Goal: Task Accomplishment & Management: Complete application form

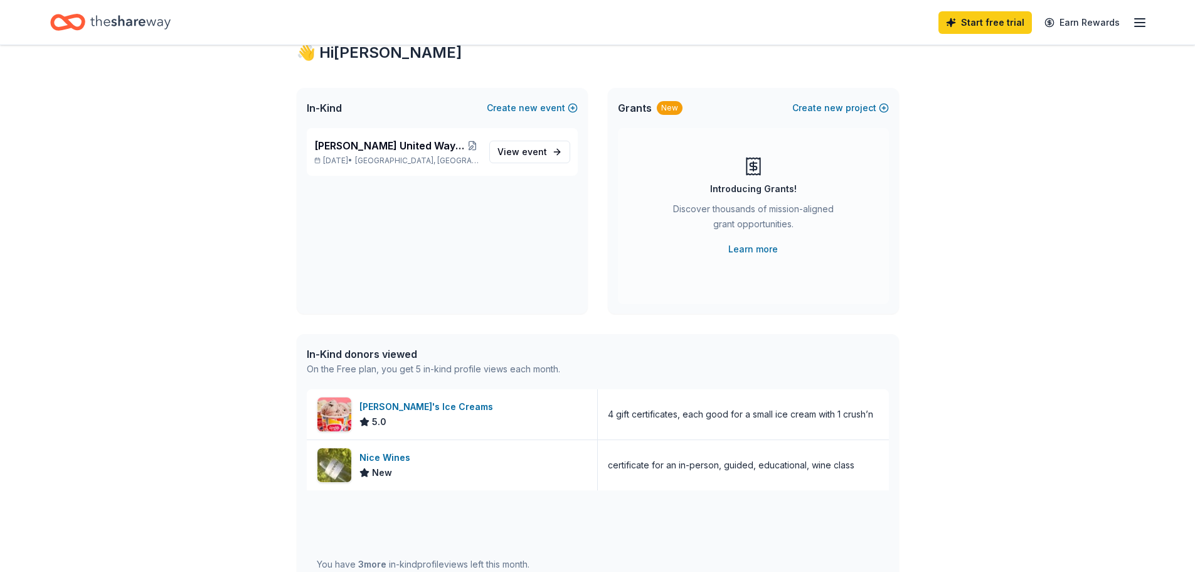
scroll to position [125, 0]
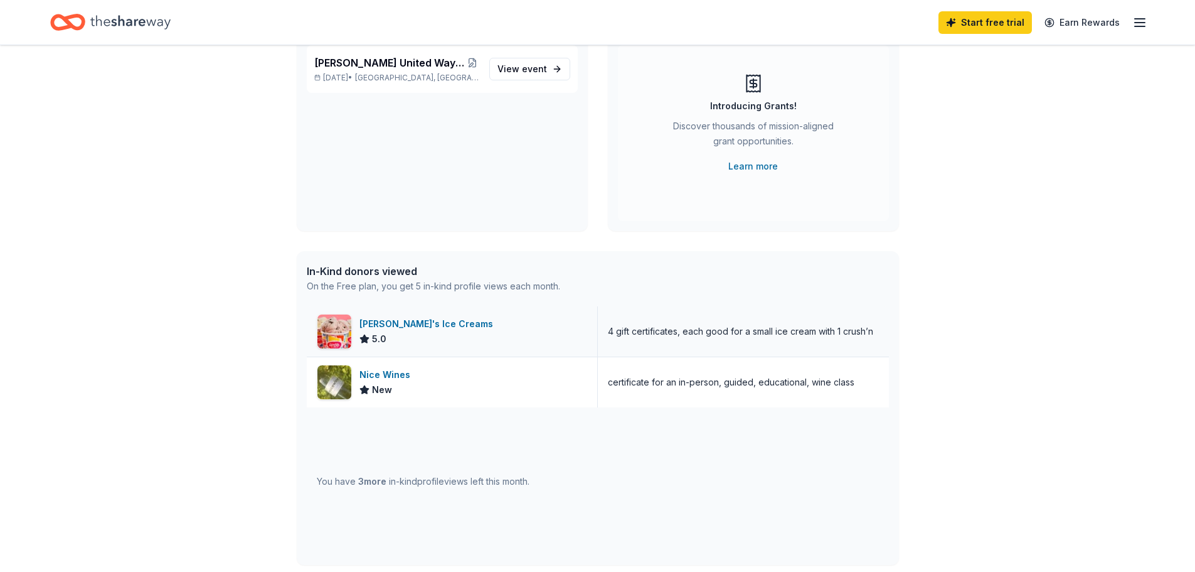
click at [774, 328] on div "4 gift certificates, each good for a small ice cream with 1 crush’n" at bounding box center [740, 331] width 265 height 15
click at [772, 337] on div "4 gift certificates, each good for a small ice cream with 1 crush’n" at bounding box center [740, 331] width 265 height 15
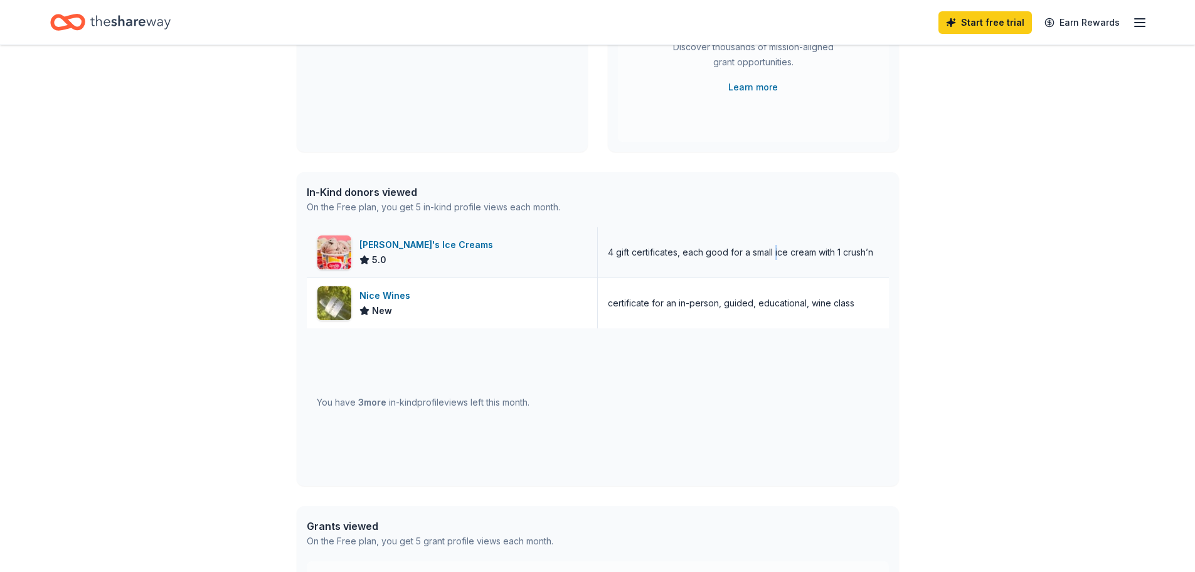
scroll to position [126, 0]
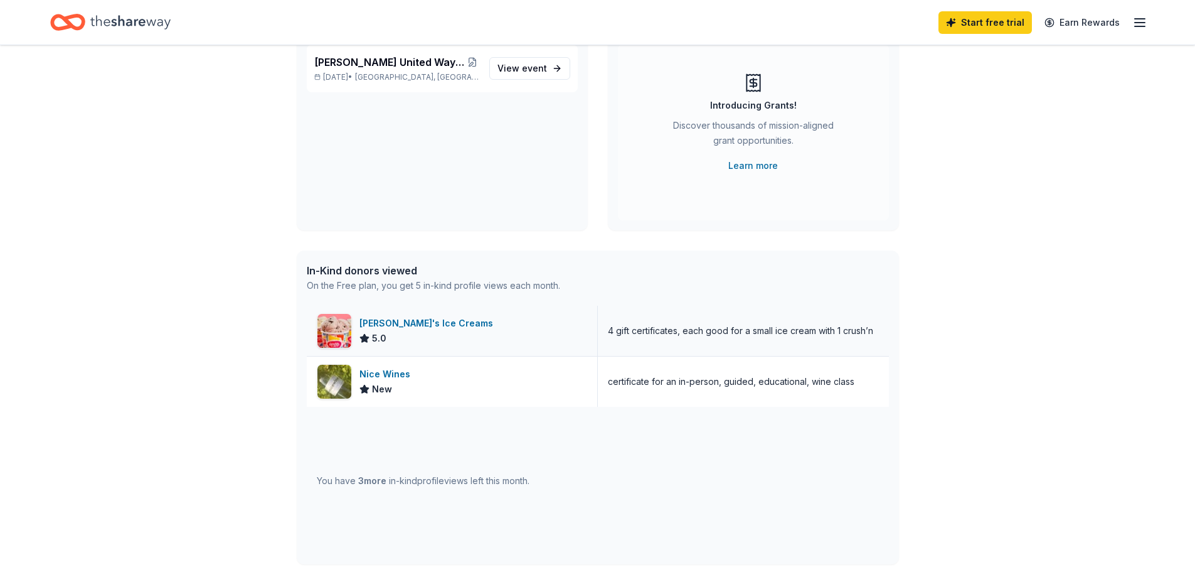
click at [380, 319] on div "[PERSON_NAME]'s Ice Creams" at bounding box center [429, 323] width 139 height 15
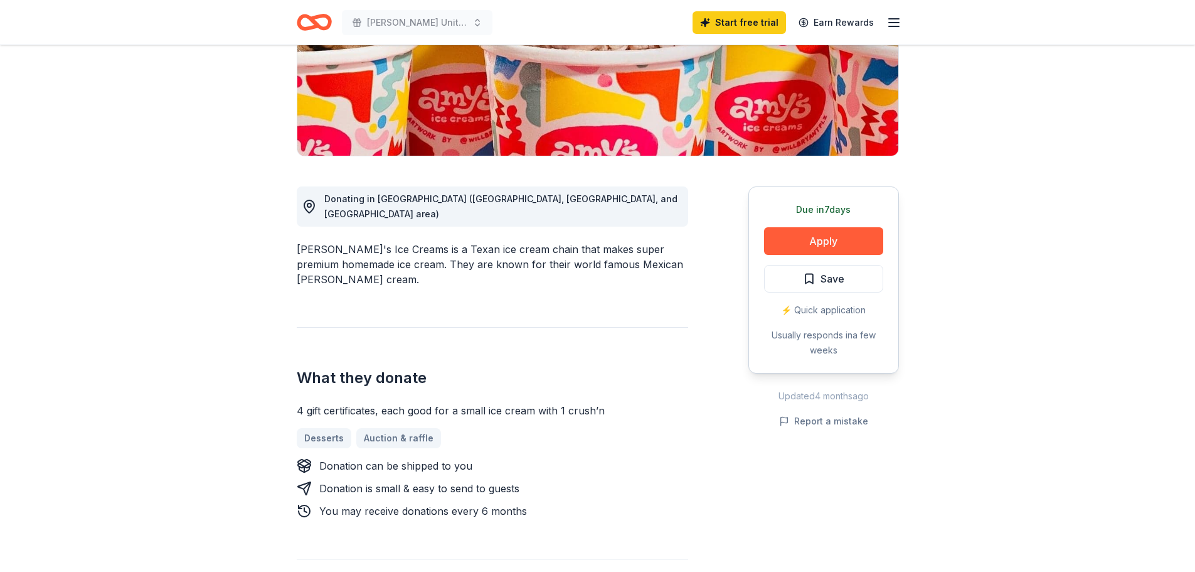
scroll to position [251, 0]
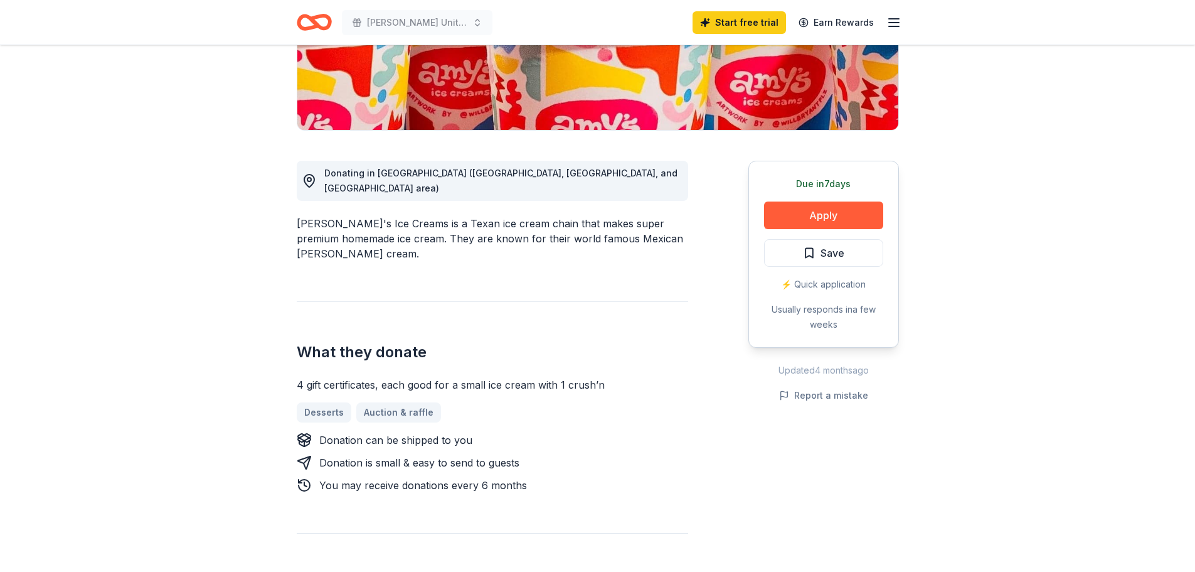
drag, startPoint x: 296, startPoint y: 370, endPoint x: 473, endPoint y: 370, distance: 177.6
click at [491, 377] on div "4 gift certificates, each good for a small ice cream with 1 crush’n" at bounding box center [493, 384] width 392 height 15
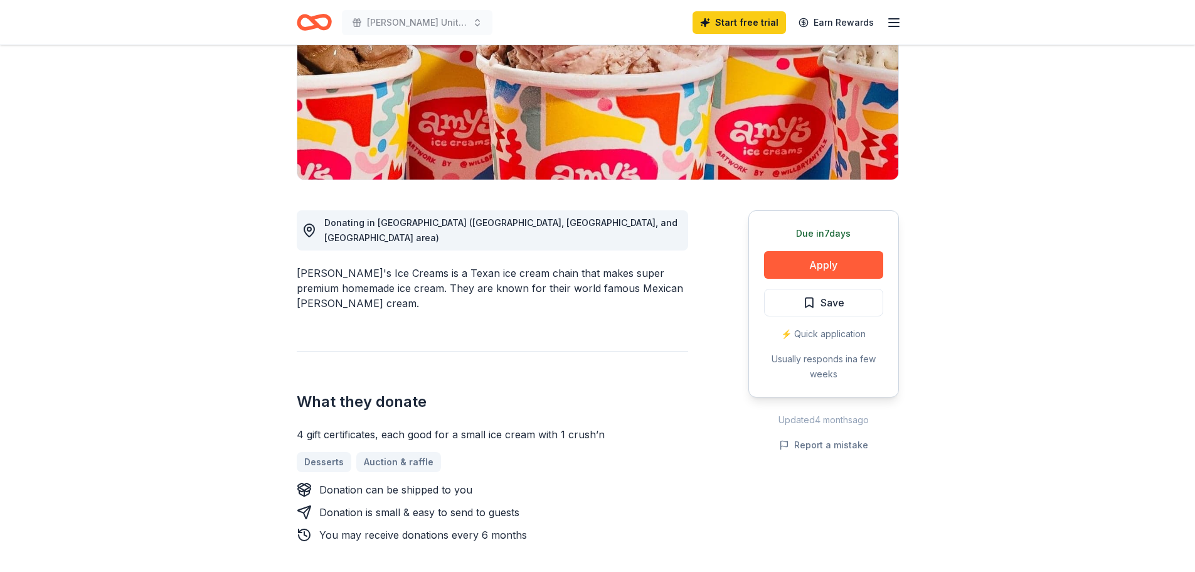
scroll to position [0, 0]
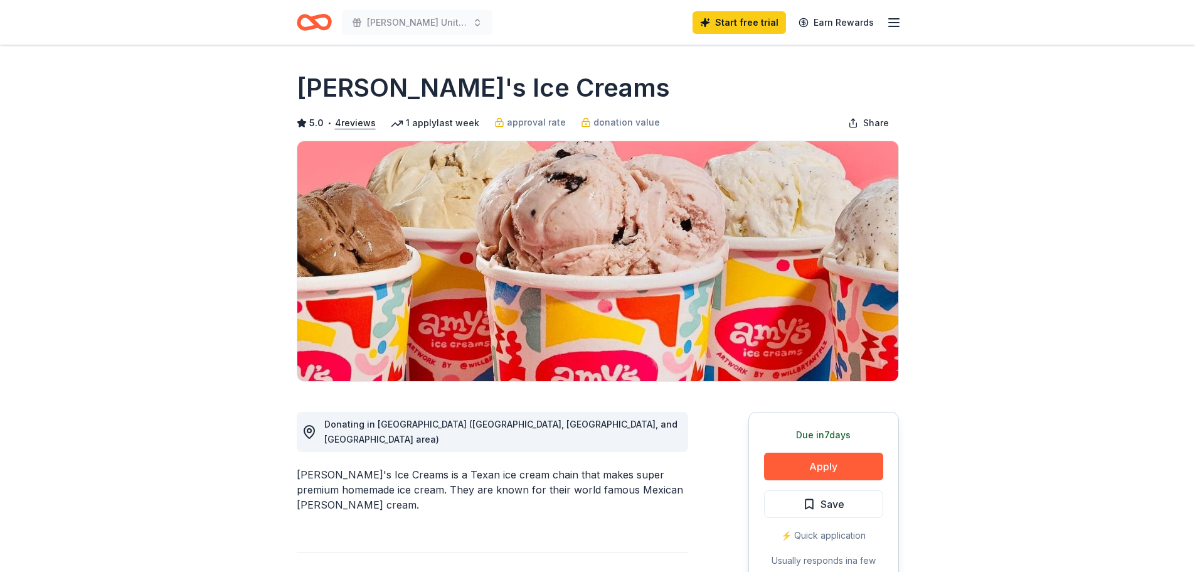
click at [326, 24] on icon "Home" at bounding box center [314, 22] width 35 height 29
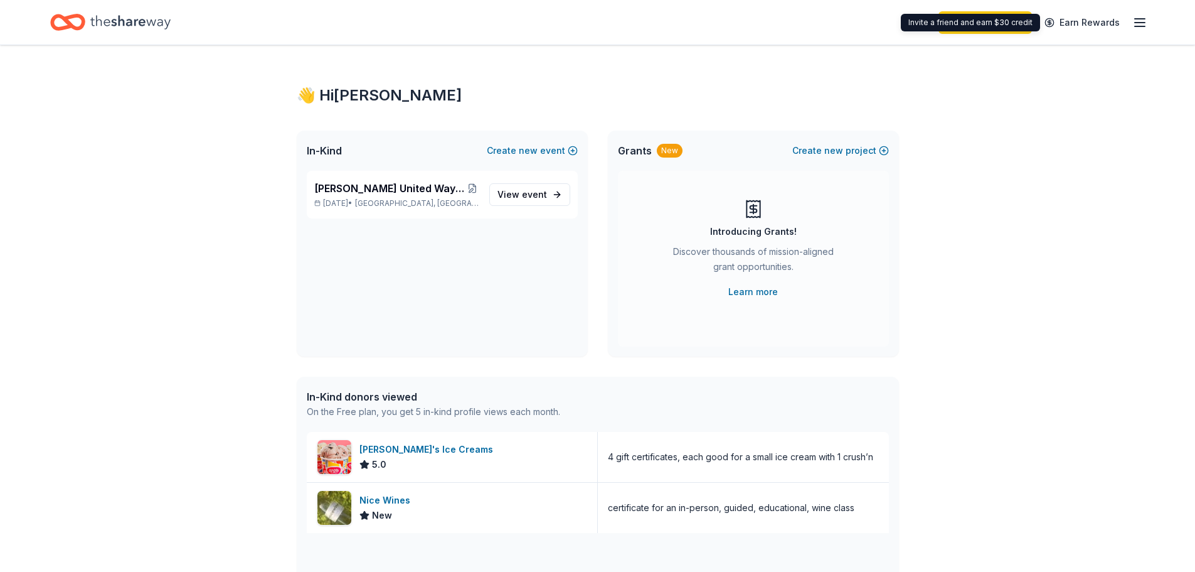
click at [995, 20] on div "Invite a friend and earn $30 credit Invite a friend and earn $30 credit" at bounding box center [970, 23] width 139 height 18
click at [995, 23] on link "Start free trial" at bounding box center [985, 22] width 93 height 23
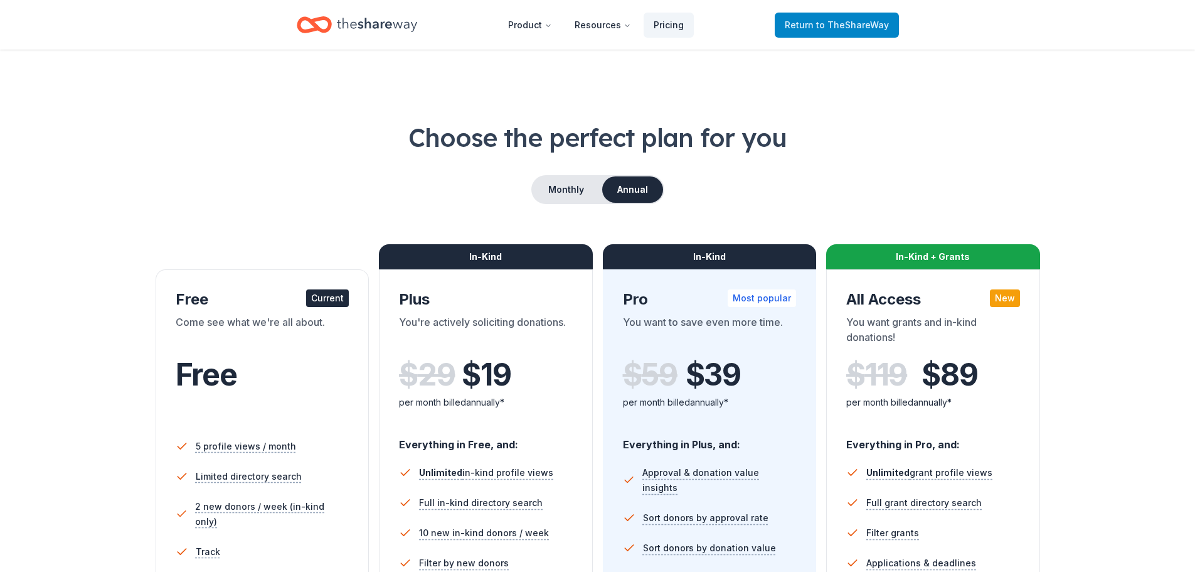
click at [860, 24] on span "to TheShareWay" at bounding box center [852, 24] width 73 height 11
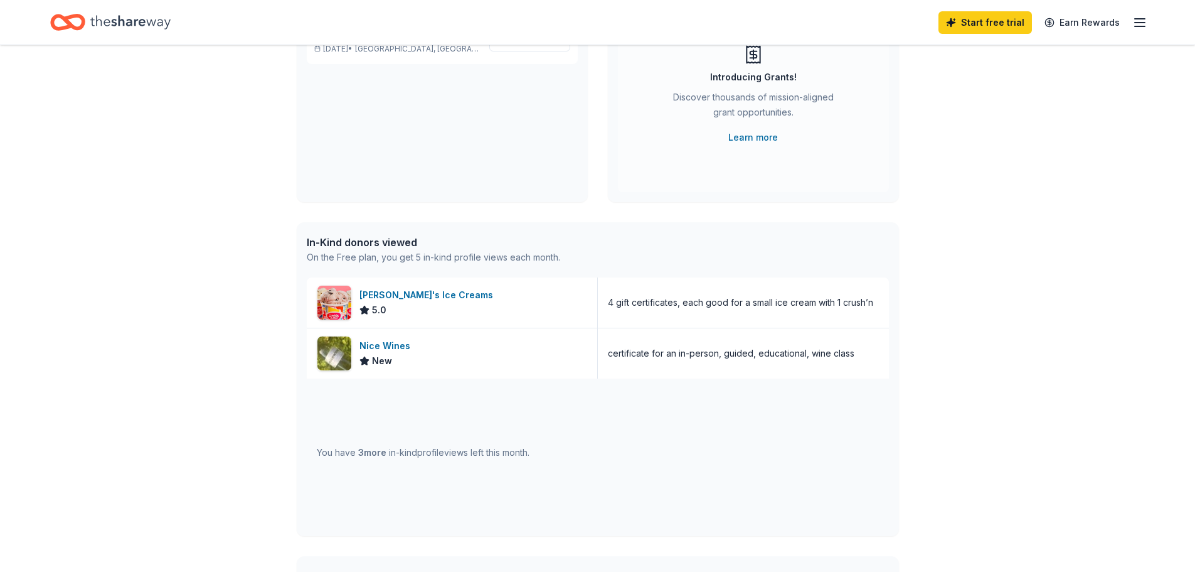
scroll to position [126, 0]
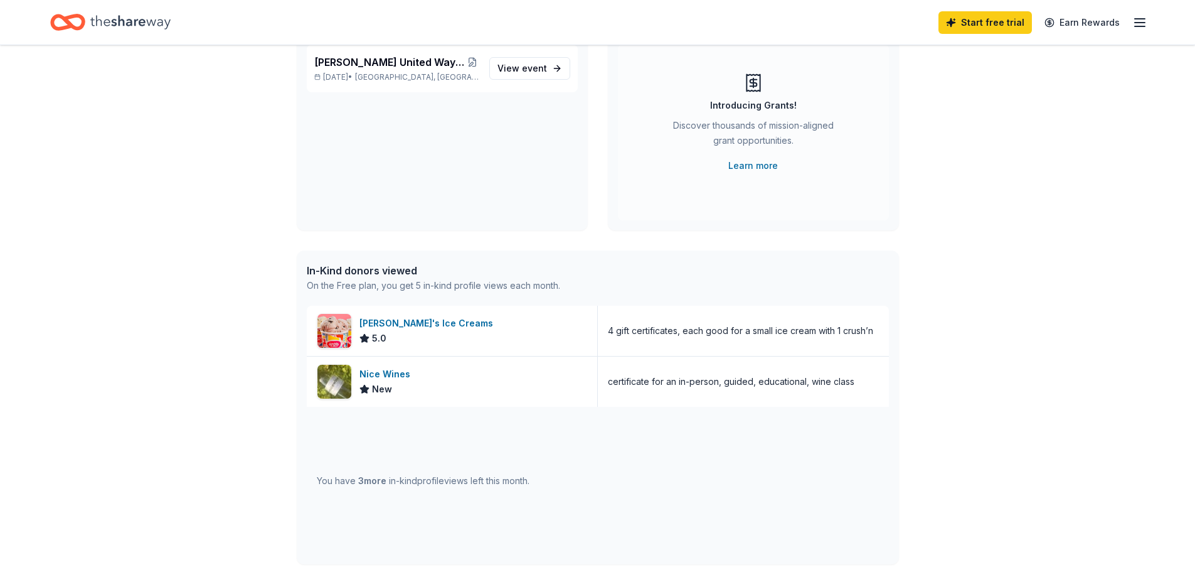
click at [141, 19] on icon "Home" at bounding box center [130, 22] width 80 height 14
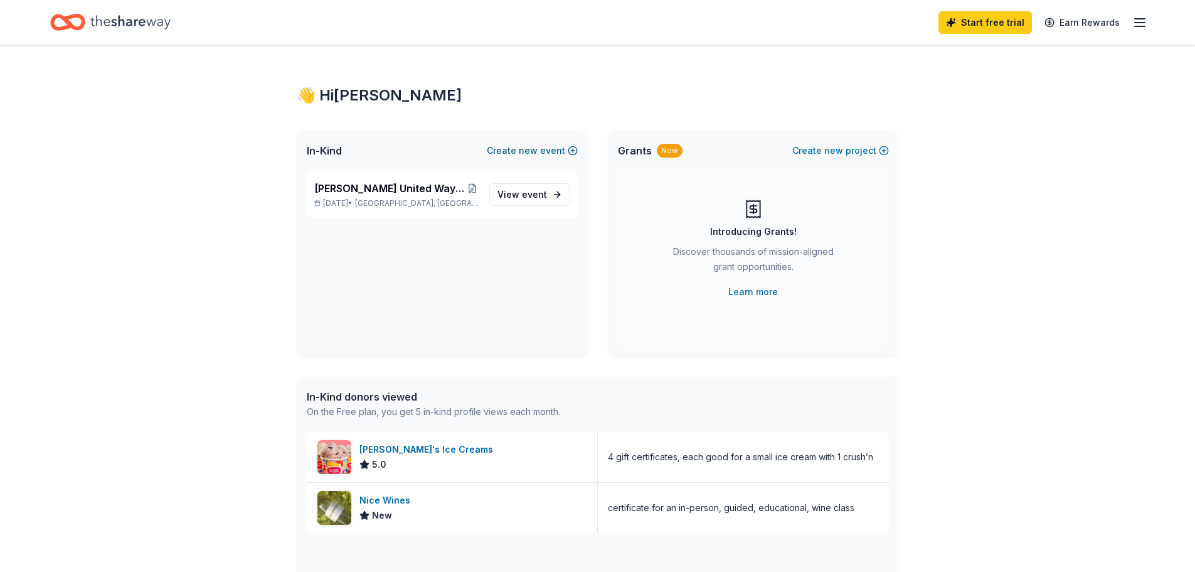
click at [525, 152] on span "new" at bounding box center [528, 150] width 19 height 15
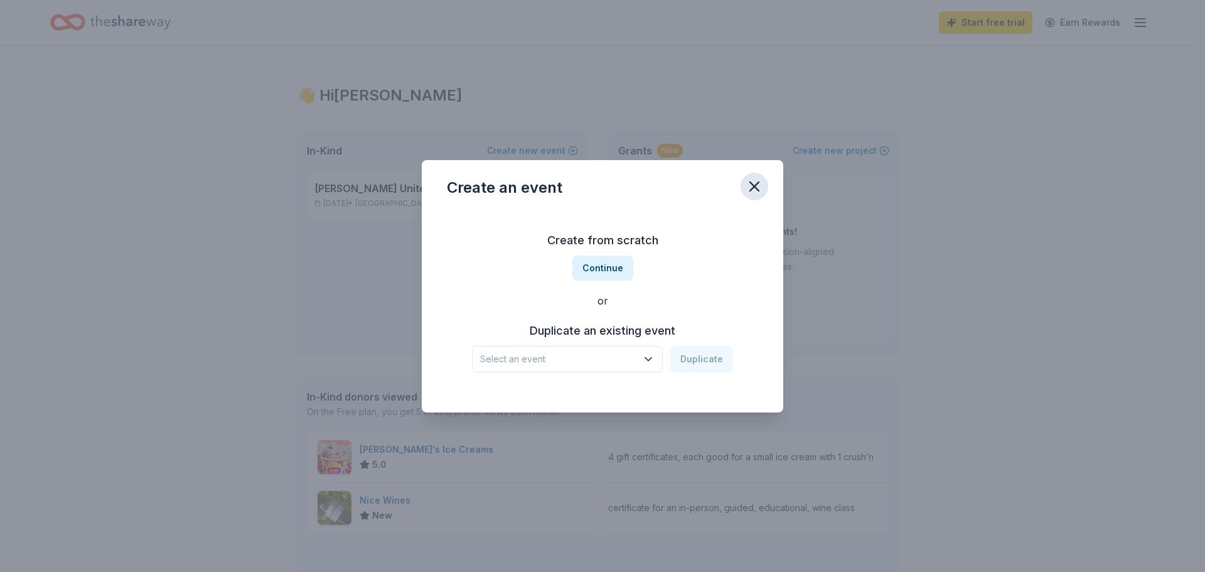
click at [755, 189] on icon "button" at bounding box center [754, 187] width 18 height 18
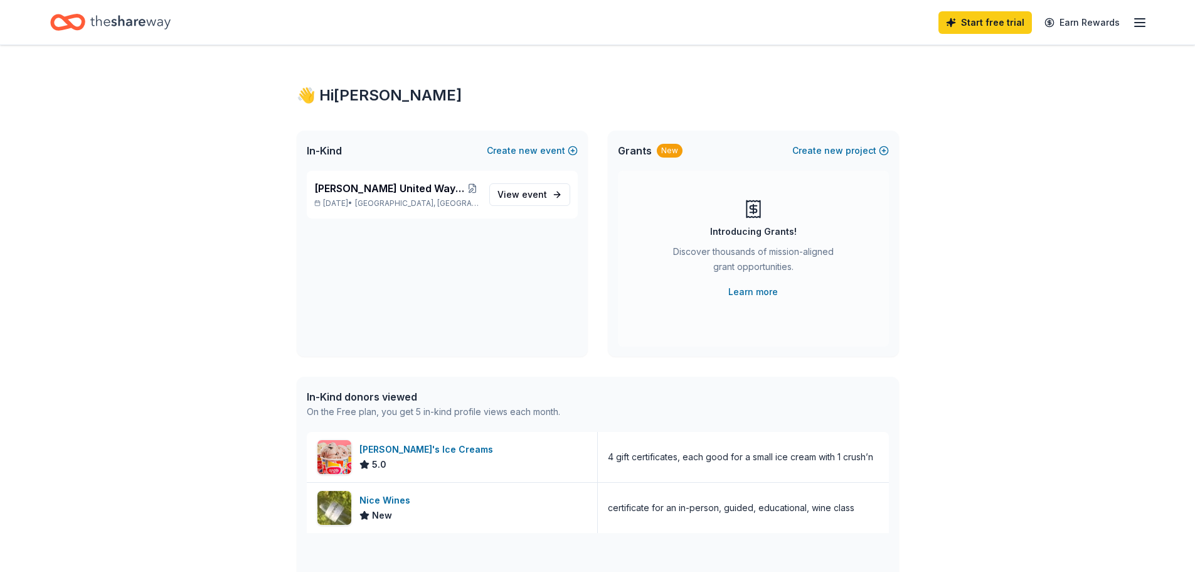
click at [392, 397] on div "In-Kind donors viewed" at bounding box center [433, 396] width 253 height 15
click at [373, 408] on div "On the Free plan, you get 5 in-kind profile views each month." at bounding box center [433, 411] width 253 height 15
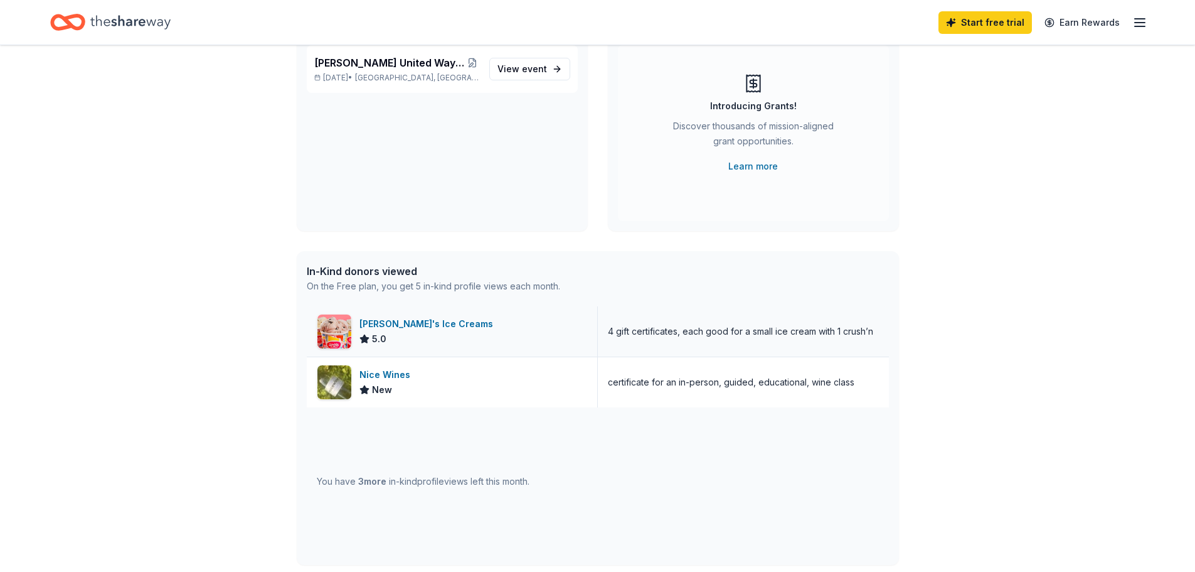
scroll to position [188, 0]
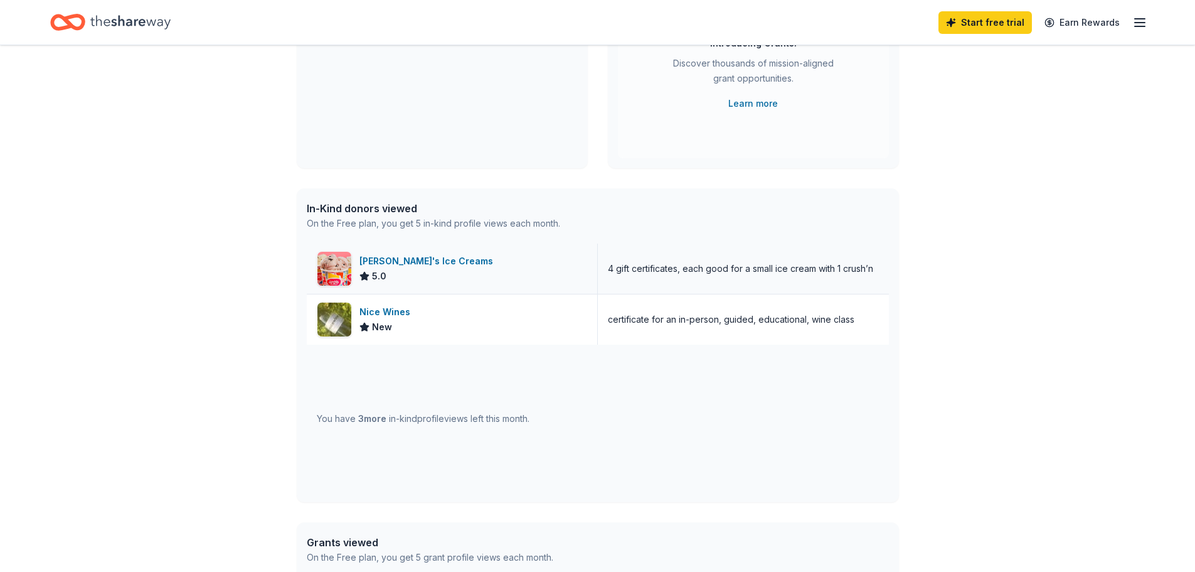
click at [715, 272] on div "4 gift certificates, each good for a small ice cream with 1 crush’n" at bounding box center [740, 268] width 265 height 15
click at [683, 397] on div "You have 3 more in-kind profile views left this month." at bounding box center [598, 417] width 582 height 147
click at [494, 417] on div "You have 3 more in-kind profile views left this month." at bounding box center [423, 418] width 213 height 15
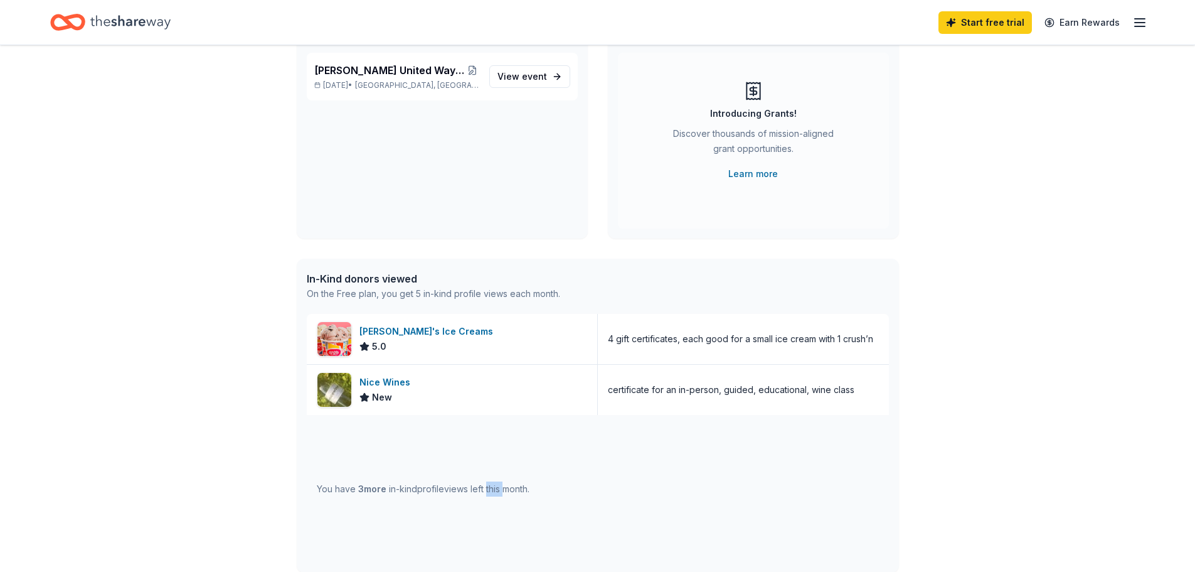
scroll to position [0, 0]
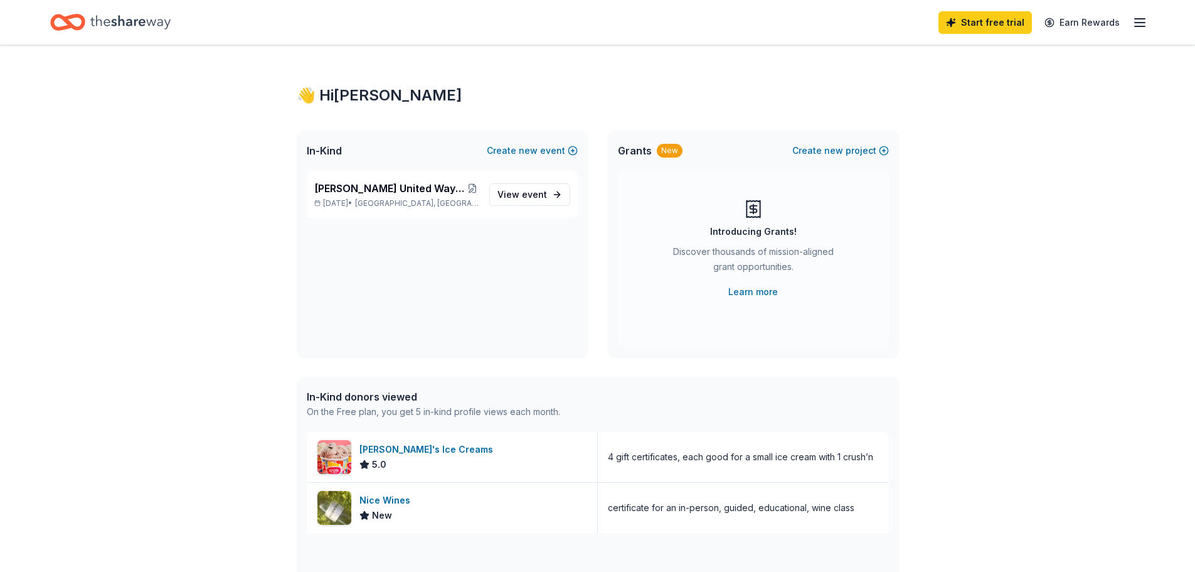
click at [1138, 19] on icon "button" at bounding box center [1140, 22] width 15 height 15
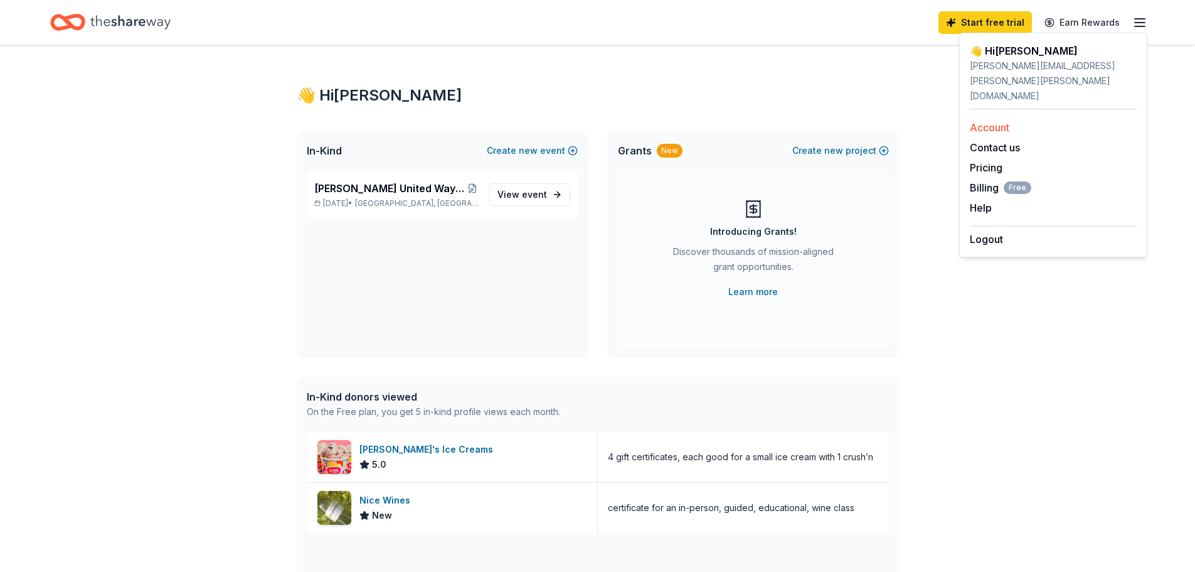
click at [978, 121] on link "Account" at bounding box center [990, 127] width 40 height 13
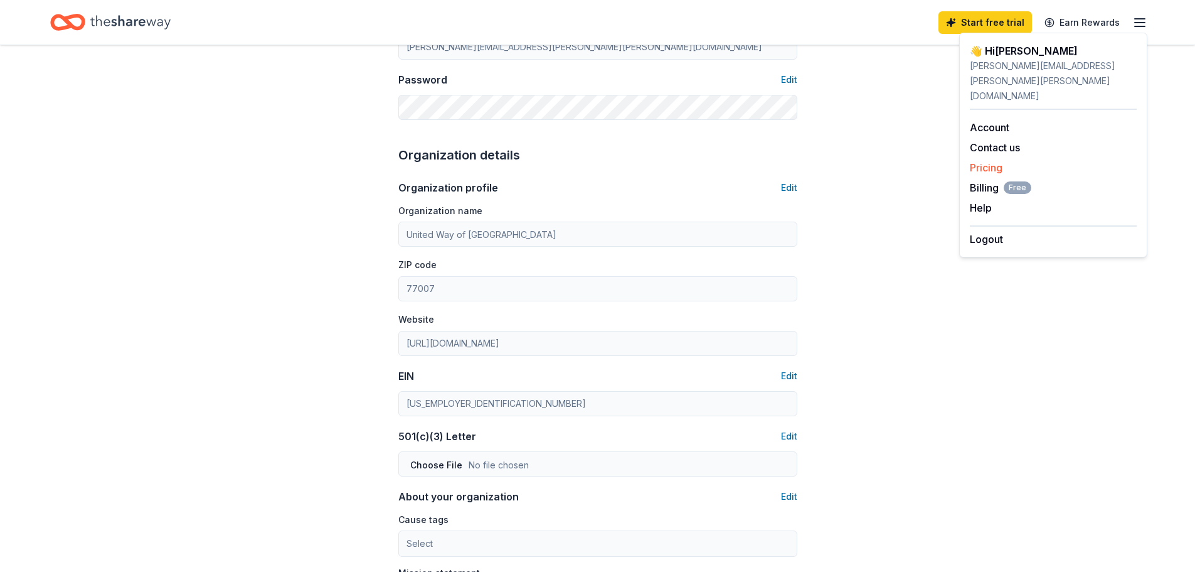
scroll to position [251, 0]
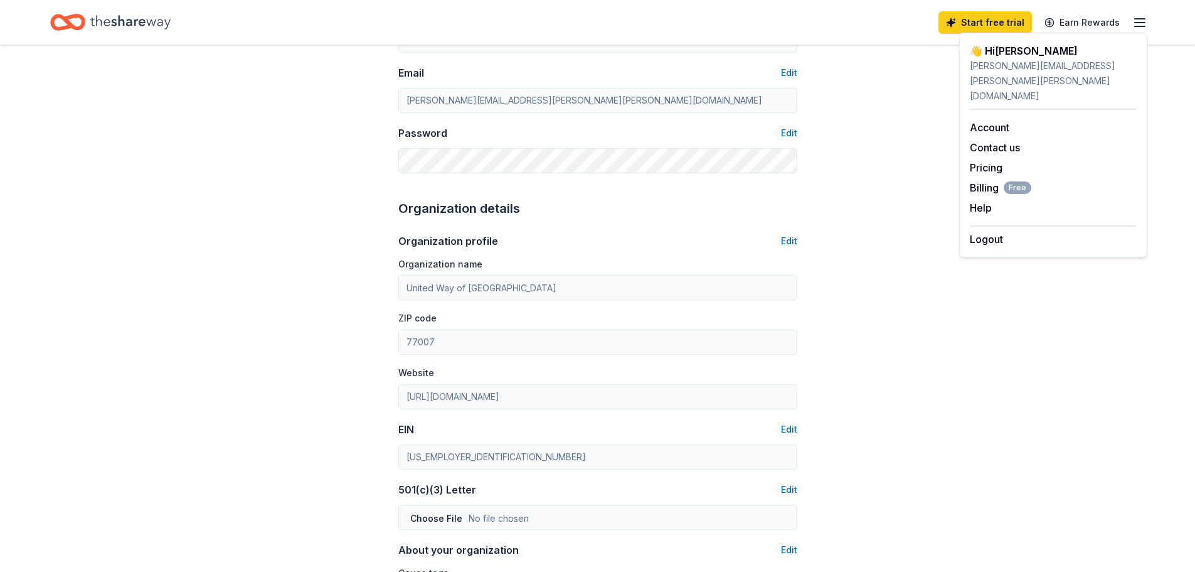
click at [1016, 51] on div "👋 Hi Michelle" at bounding box center [1053, 50] width 167 height 15
click at [1018, 21] on div "Invite a friend and earn $30 credit Invite a friend and earn $30 credit" at bounding box center [970, 23] width 139 height 18
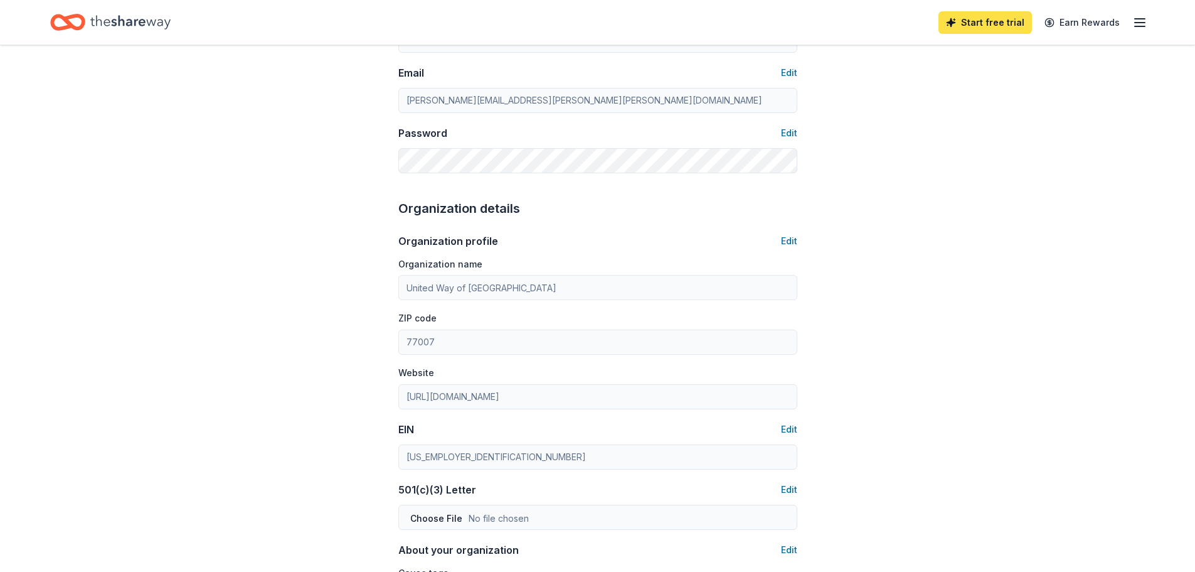
click at [983, 30] on link "Start free trial" at bounding box center [985, 22] width 93 height 23
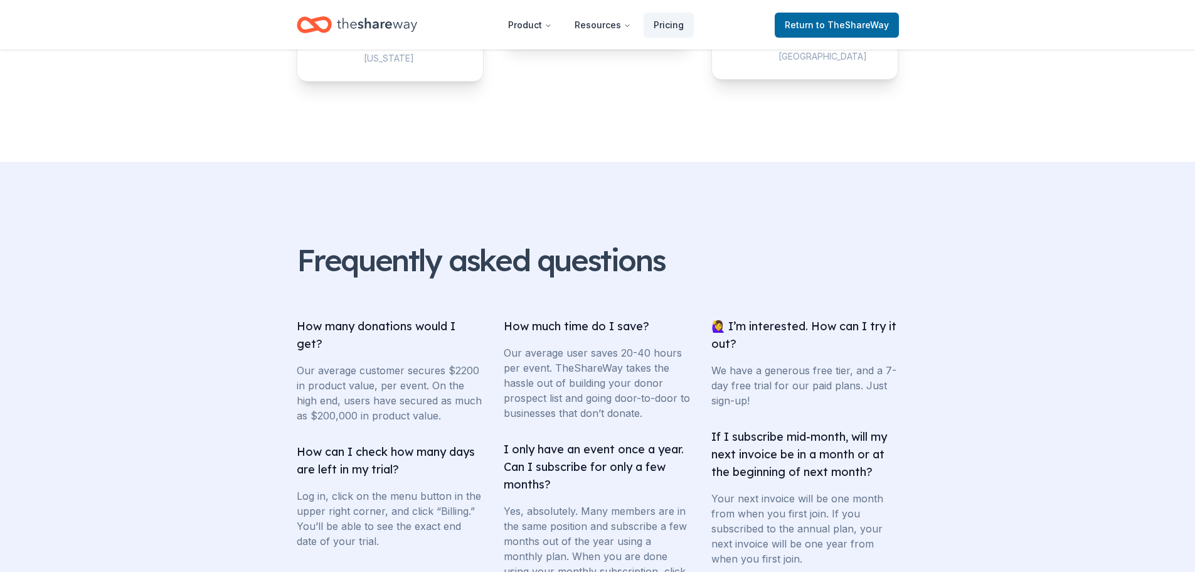
scroll to position [1694, 0]
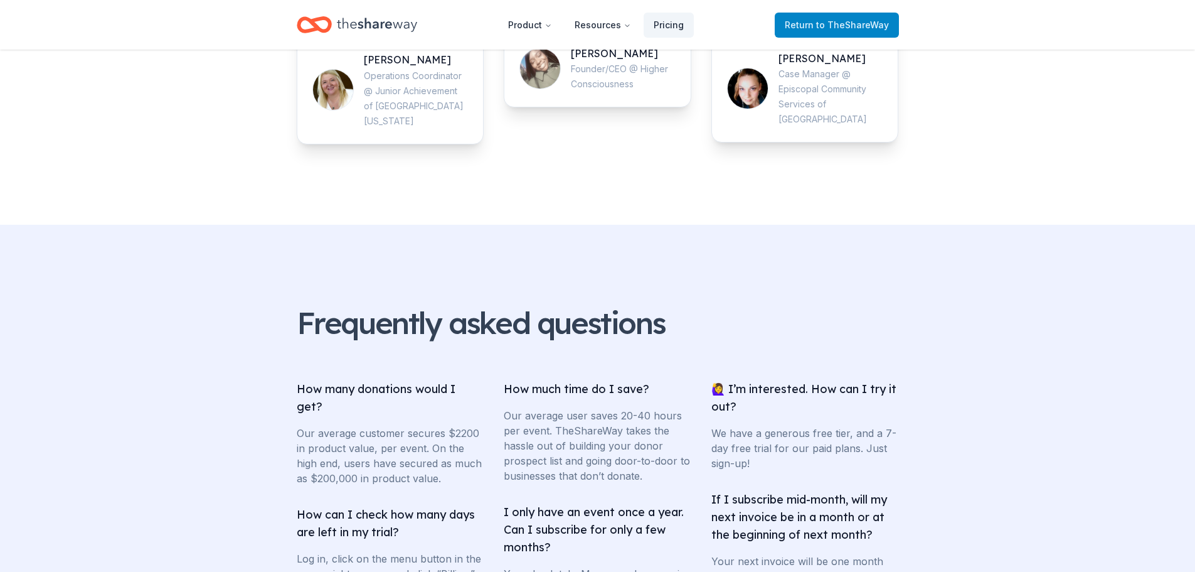
click at [855, 34] on link "Return to TheShareWay" at bounding box center [837, 25] width 124 height 25
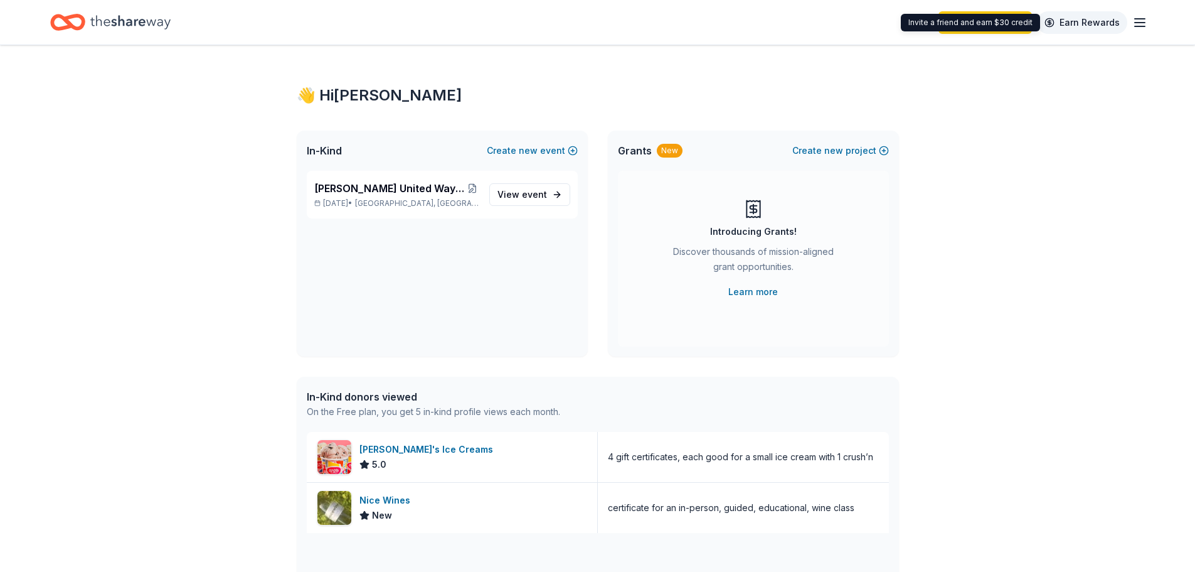
click at [1082, 20] on link "Earn Rewards" at bounding box center [1082, 22] width 90 height 23
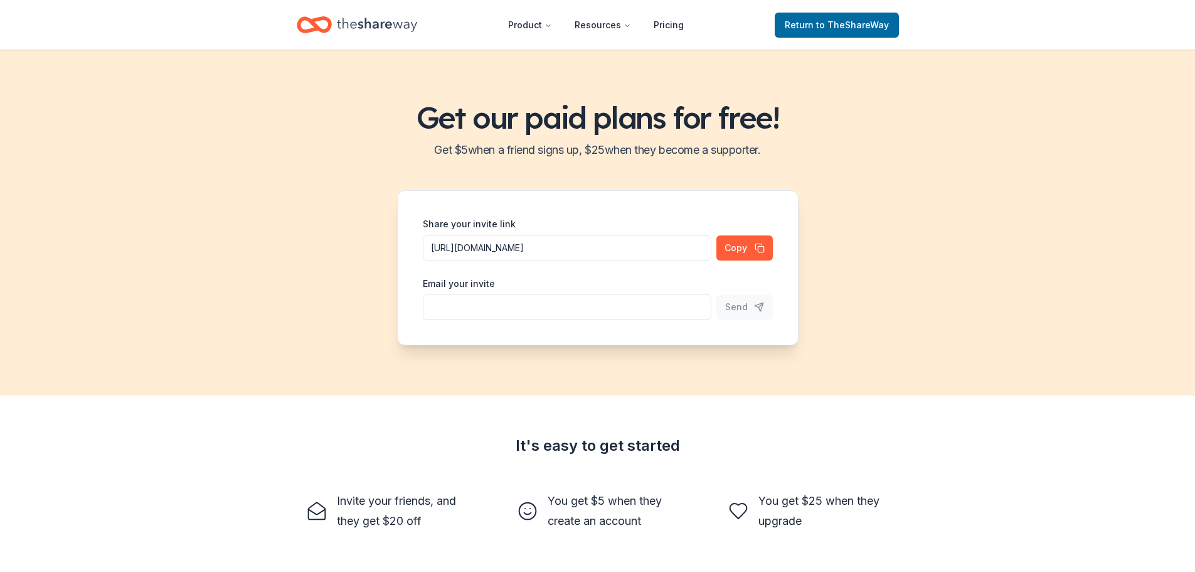
click at [349, 17] on icon "Home" at bounding box center [377, 25] width 80 height 26
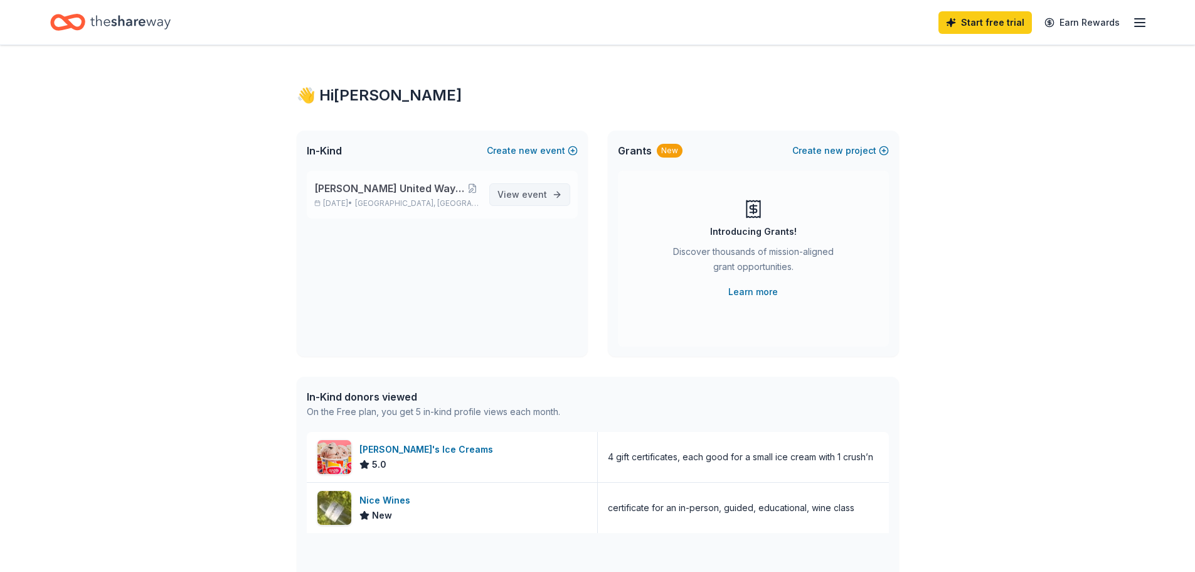
click at [518, 186] on link "View event" at bounding box center [529, 194] width 81 height 23
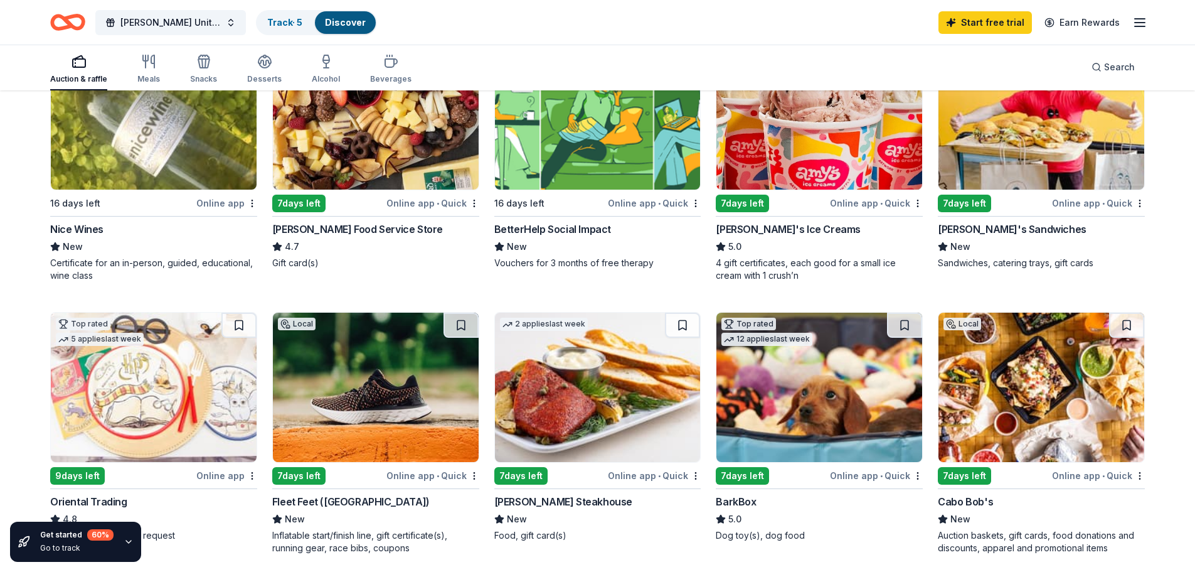
scroll to position [251, 0]
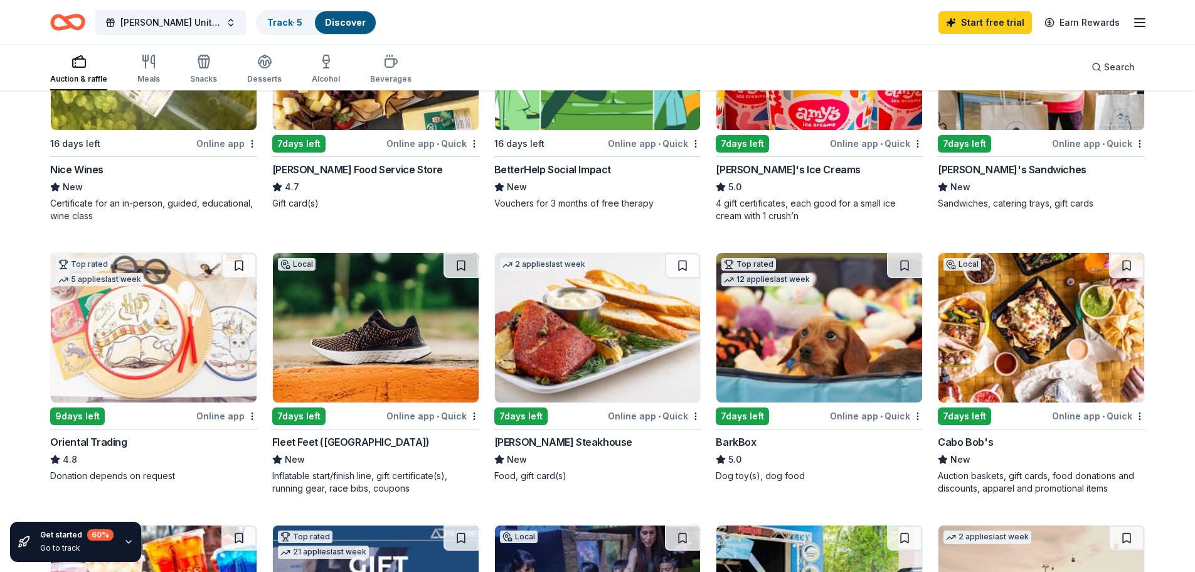
click at [562, 349] on img at bounding box center [598, 327] width 206 height 149
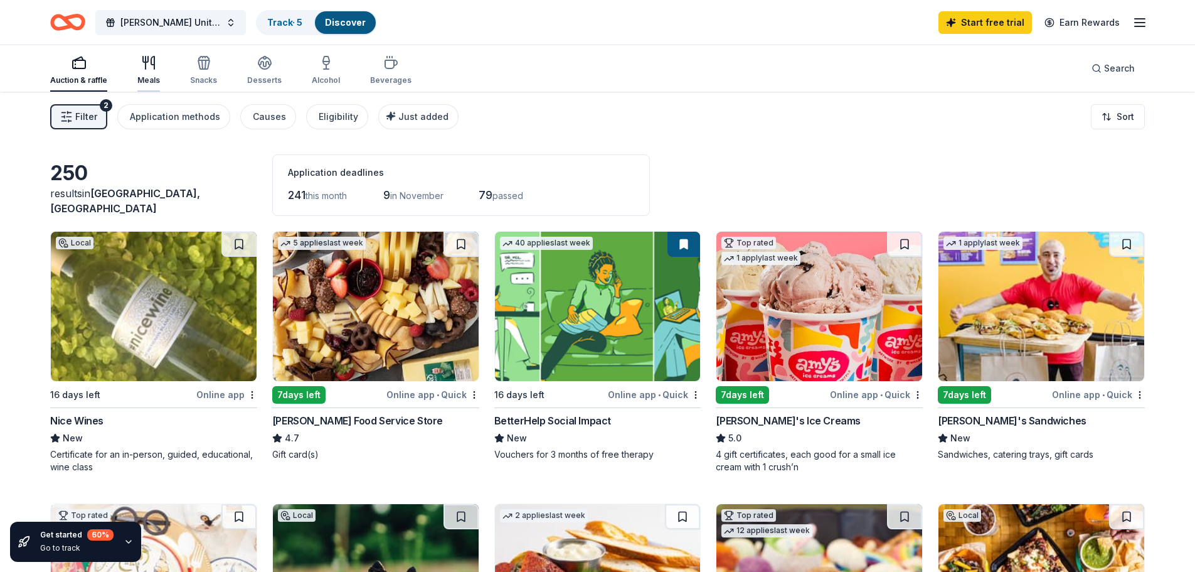
click at [147, 79] on div "Meals" at bounding box center [148, 80] width 23 height 10
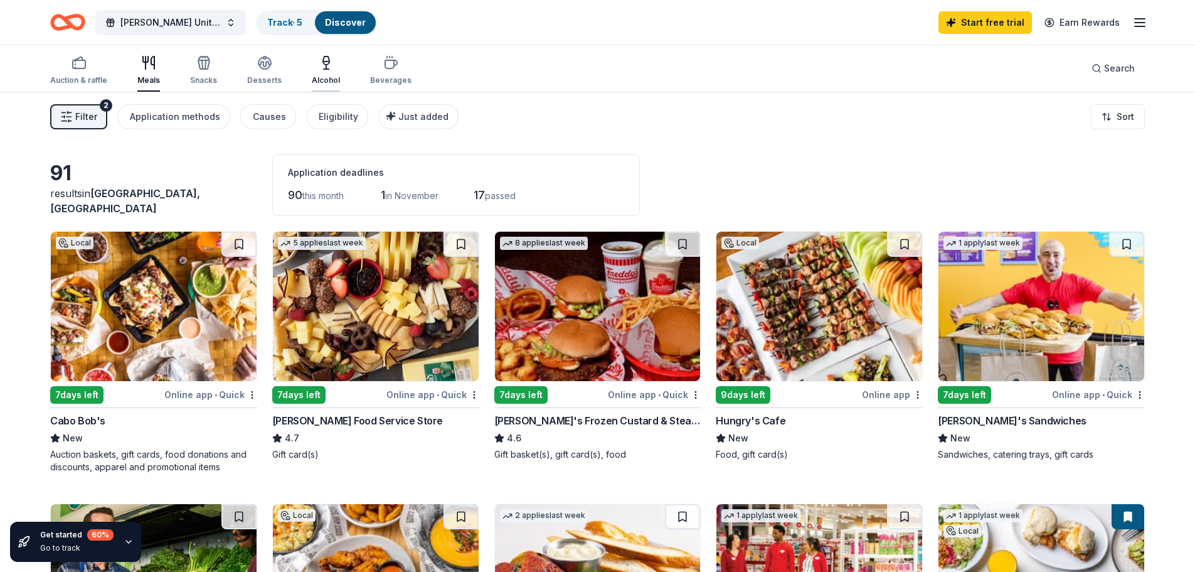
click at [316, 72] on div "Alcohol" at bounding box center [326, 70] width 28 height 30
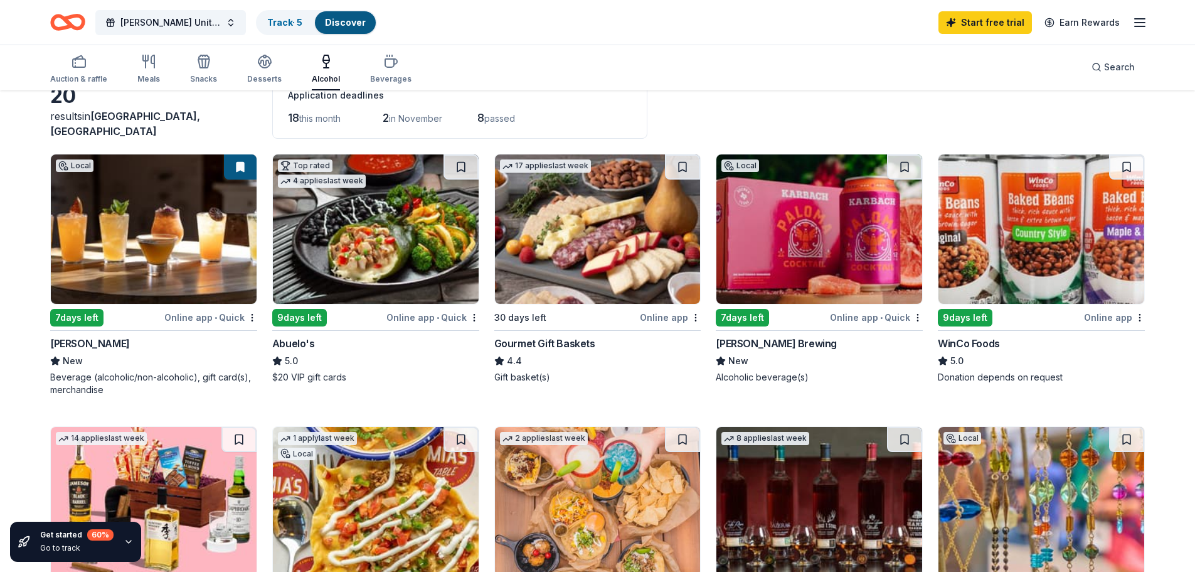
scroll to position [63, 0]
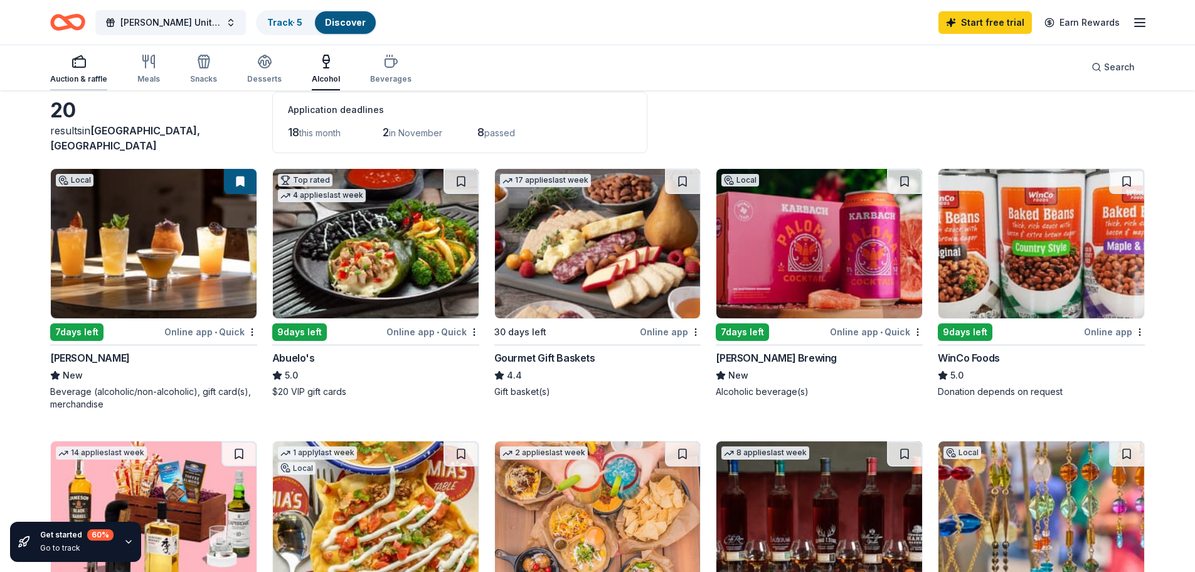
click at [76, 56] on icon "button" at bounding box center [79, 61] width 15 height 15
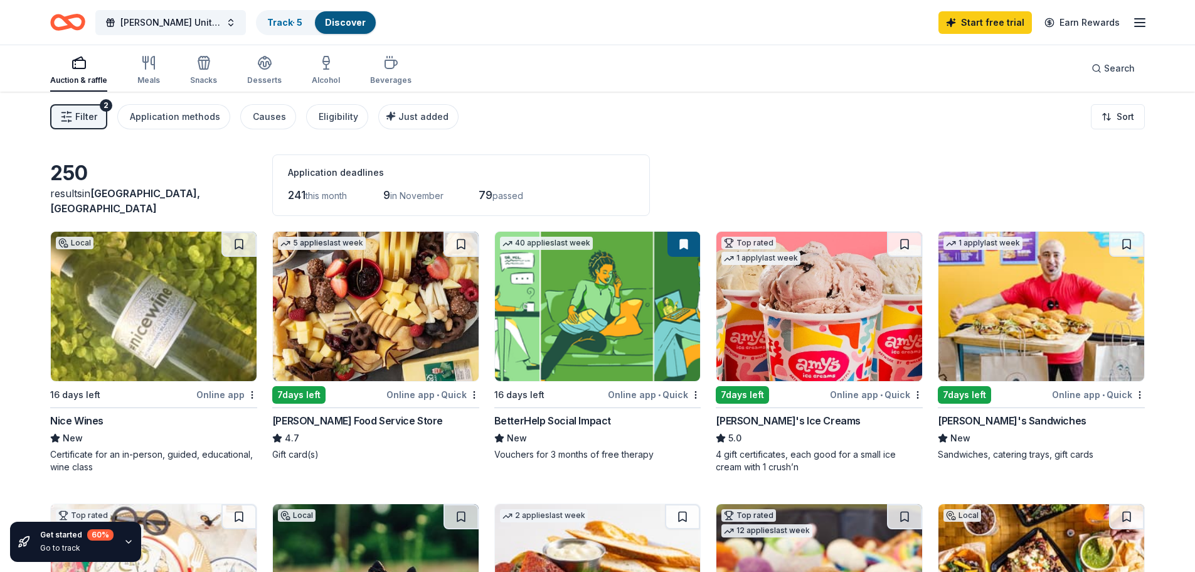
click at [92, 110] on span "Filter" at bounding box center [86, 116] width 22 height 15
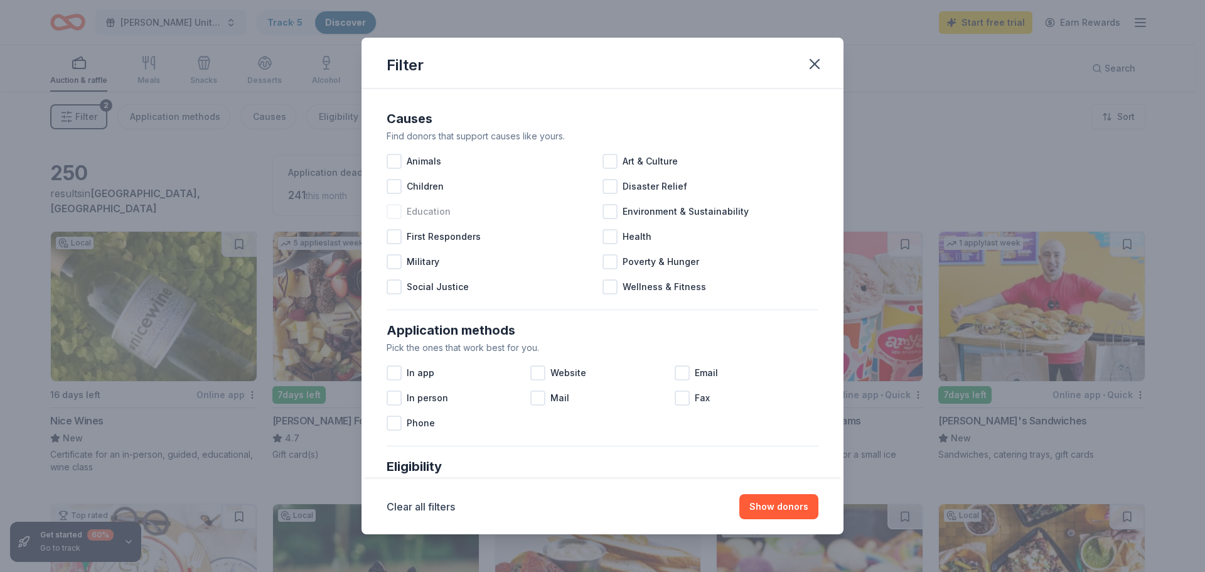
click at [397, 210] on div at bounding box center [394, 211] width 15 height 15
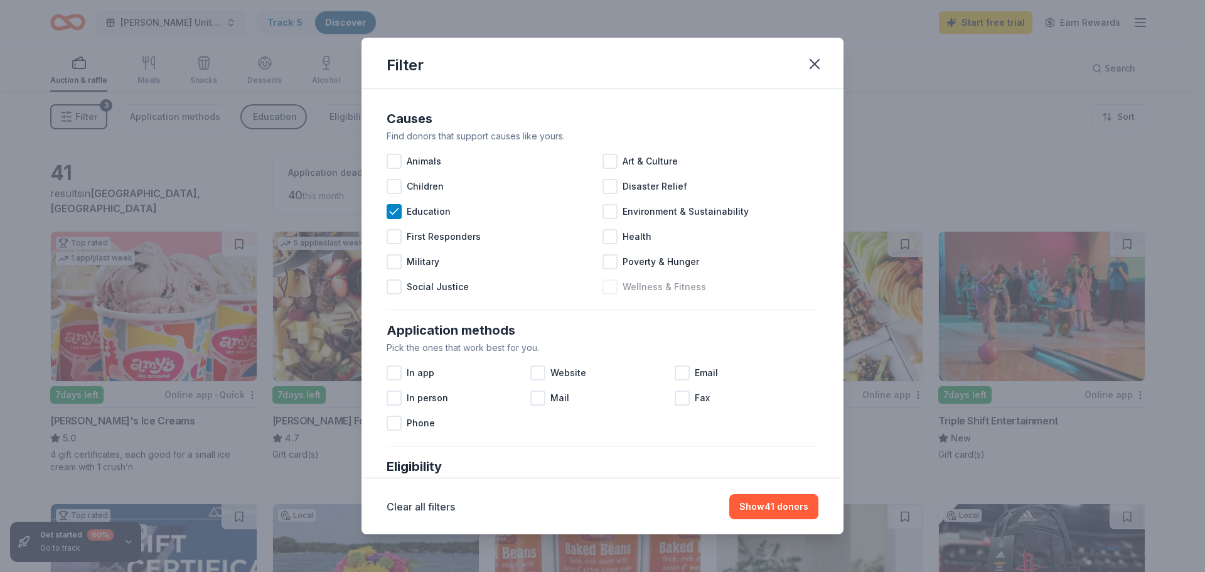
click at [605, 287] on div at bounding box center [609, 286] width 15 height 15
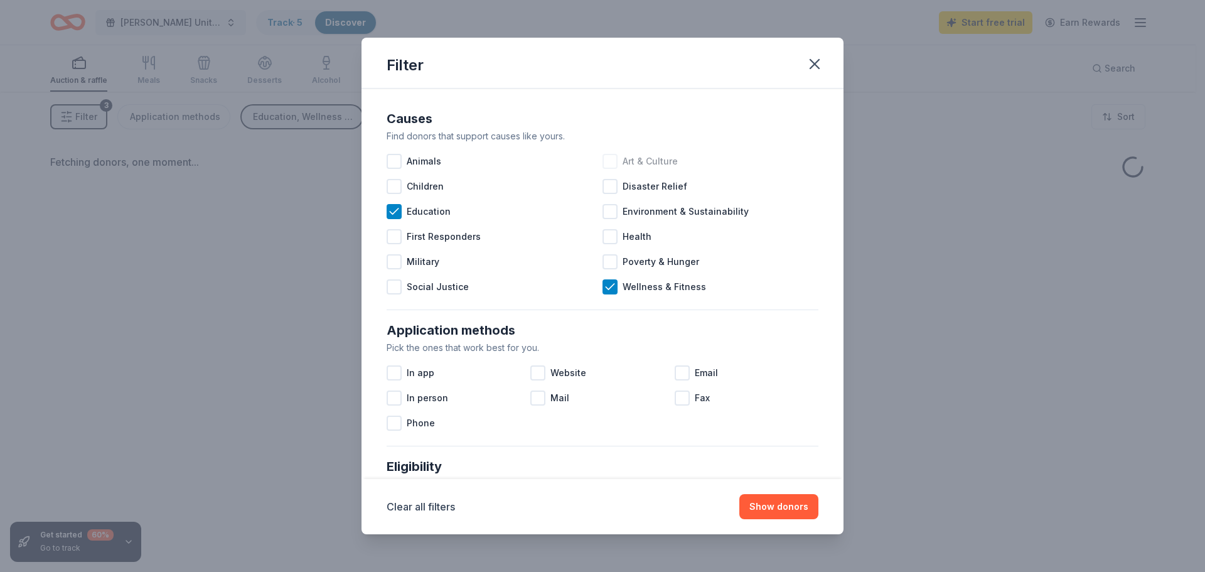
click at [607, 159] on div at bounding box center [609, 161] width 15 height 15
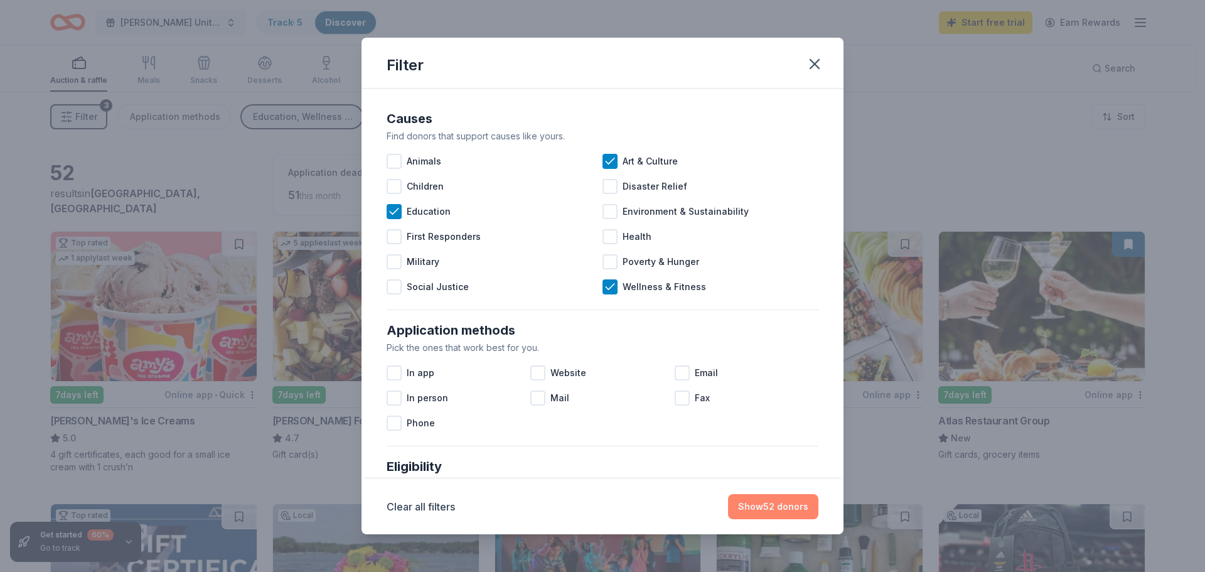
click at [754, 507] on button "Show 52 donors" at bounding box center [773, 506] width 90 height 25
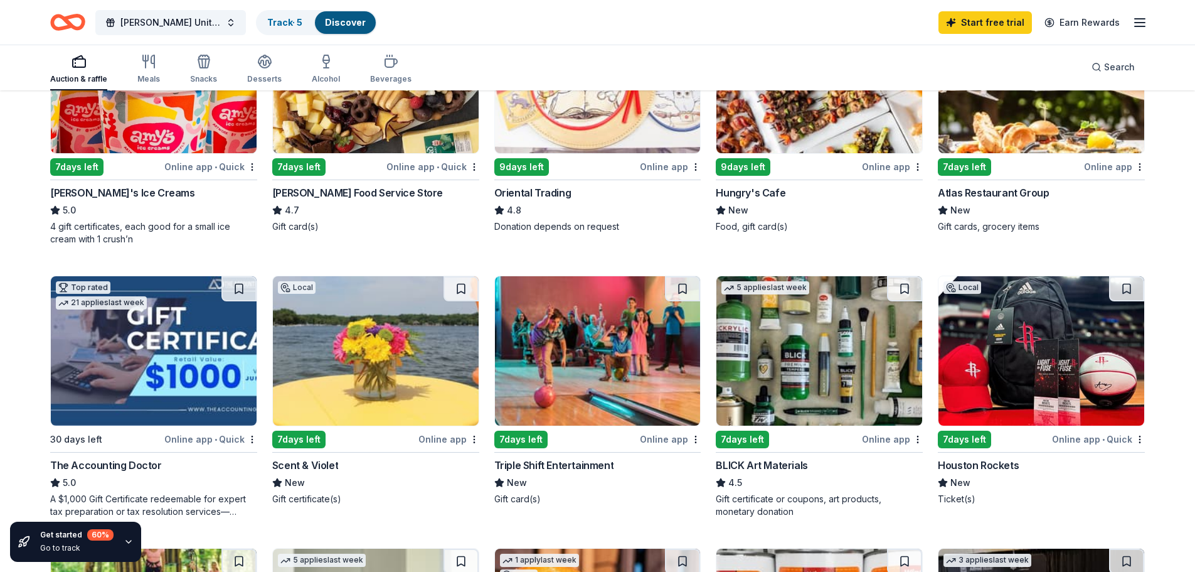
scroll to position [251, 0]
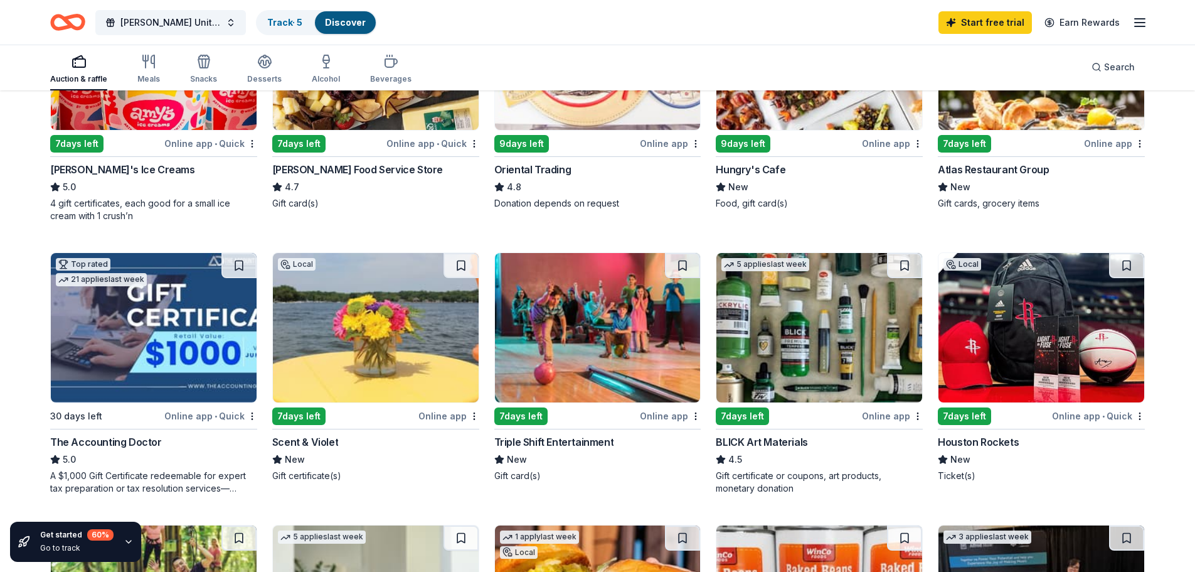
click at [971, 312] on img at bounding box center [1042, 327] width 206 height 149
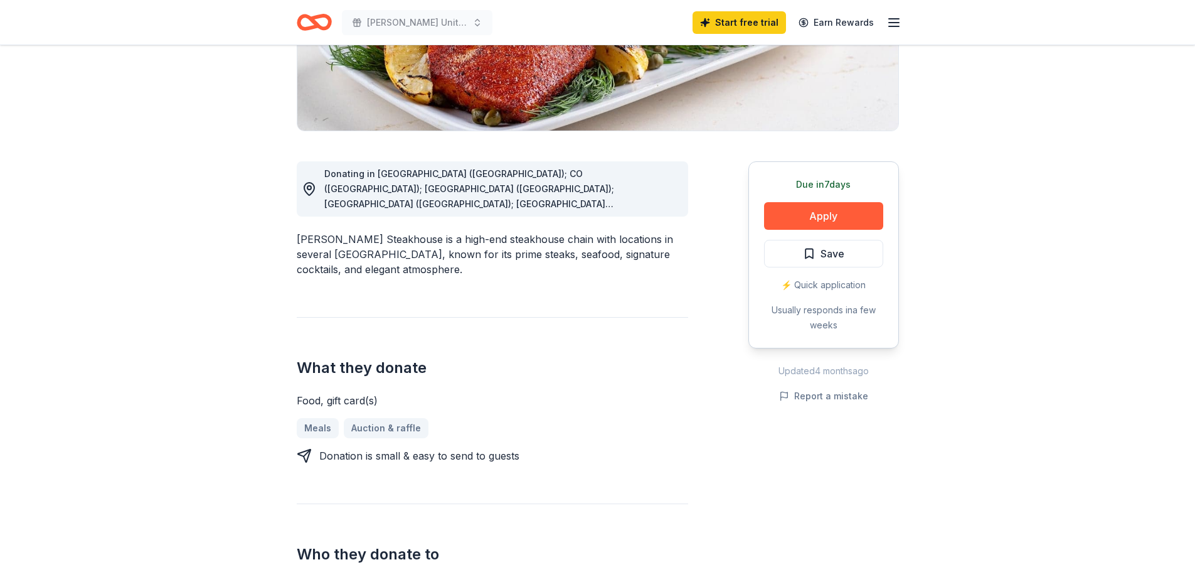
scroll to position [251, 0]
click at [815, 283] on div "⚡️ Quick application" at bounding box center [823, 284] width 119 height 15
click at [782, 284] on div "⚡️ Quick application" at bounding box center [823, 284] width 119 height 15
click at [786, 284] on div "⚡️ Quick application" at bounding box center [823, 284] width 119 height 15
click at [838, 216] on button "Apply" at bounding box center [823, 215] width 119 height 28
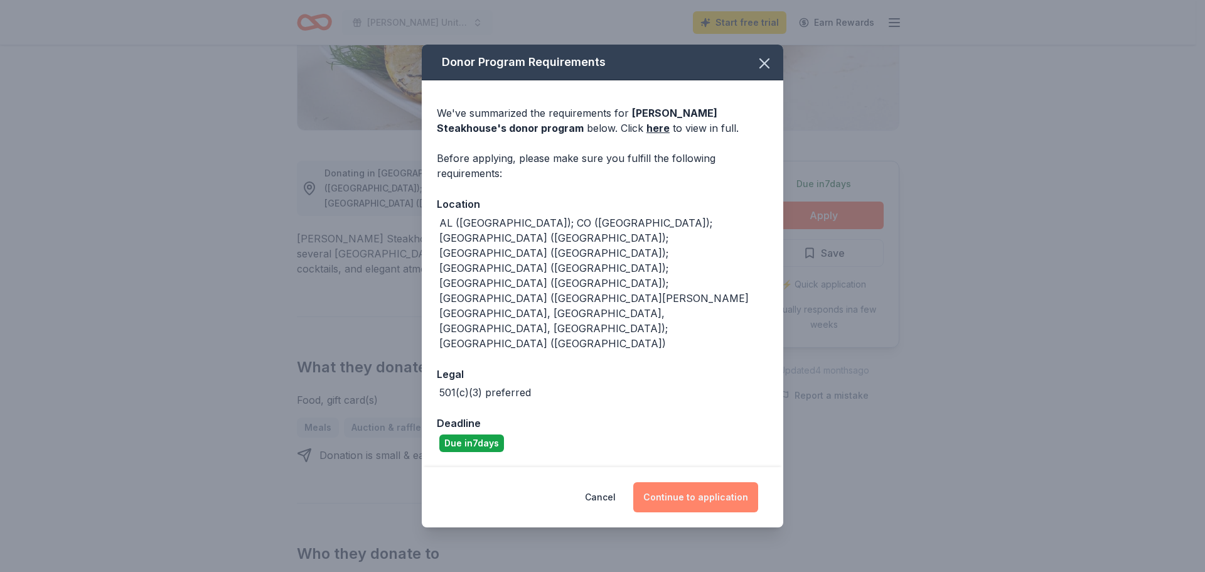
click at [695, 482] on button "Continue to application" at bounding box center [695, 497] width 125 height 30
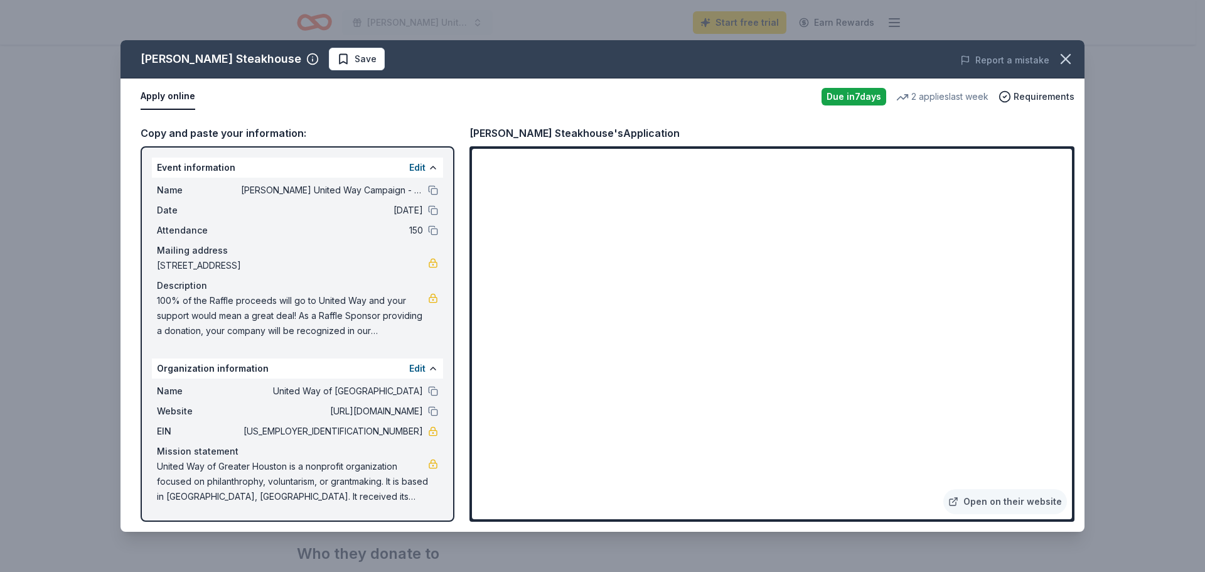
drag, startPoint x: 157, startPoint y: 467, endPoint x: 187, endPoint y: 486, distance: 34.7
click at [187, 486] on span "United Way of Greater Houston is a nonprofit organization focused on philanthro…" at bounding box center [292, 481] width 271 height 45
click at [187, 466] on span "United Way of Greater Houston is a nonprofit organization focused on philanthro…" at bounding box center [292, 481] width 271 height 45
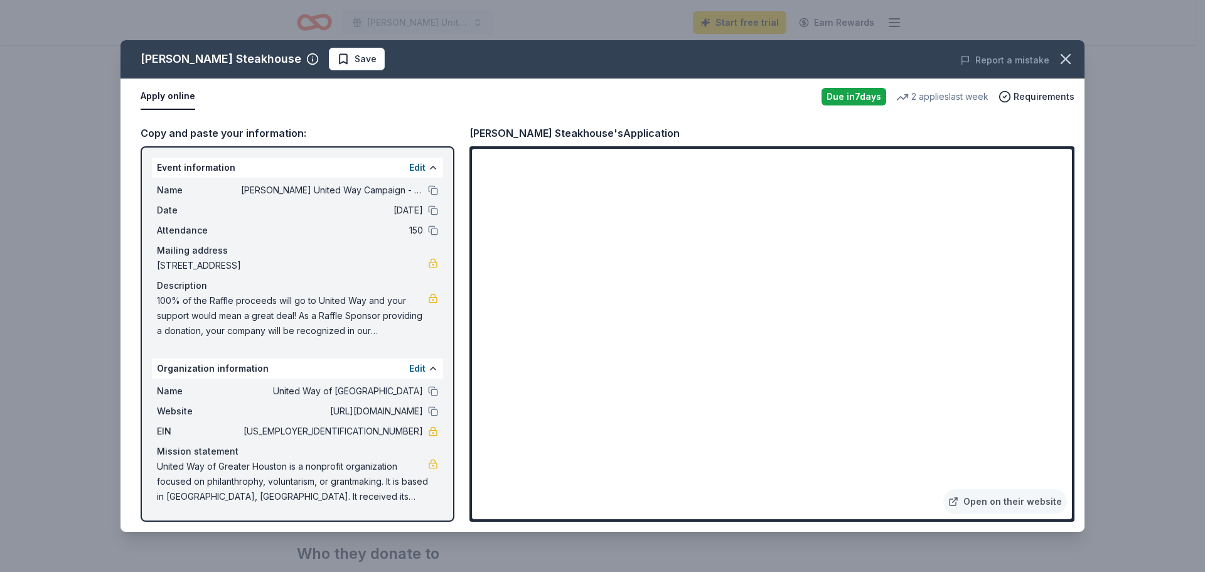
click at [188, 466] on span "United Way of Greater Houston is a nonprofit organization focused on philanthro…" at bounding box center [292, 481] width 271 height 45
drag, startPoint x: 164, startPoint y: 456, endPoint x: 185, endPoint y: 499, distance: 48.8
click at [185, 499] on div "Mission statement United Way of Greater Houston is a nonprofit organization foc…" at bounding box center [297, 474] width 281 height 60
click at [1074, 60] on button "button" at bounding box center [1066, 59] width 28 height 28
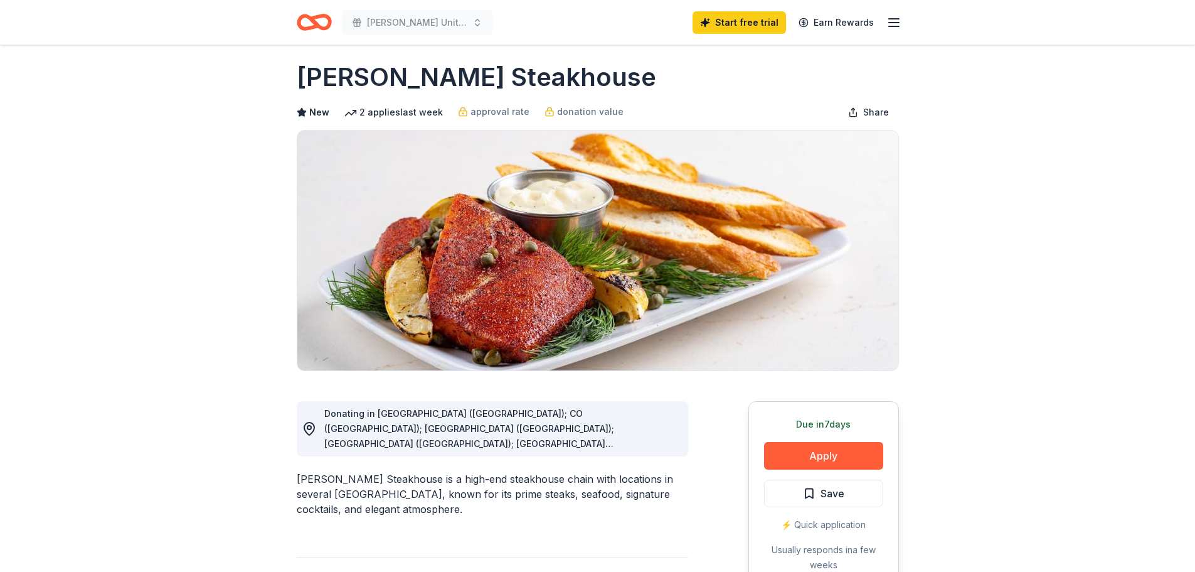
scroll to position [0, 0]
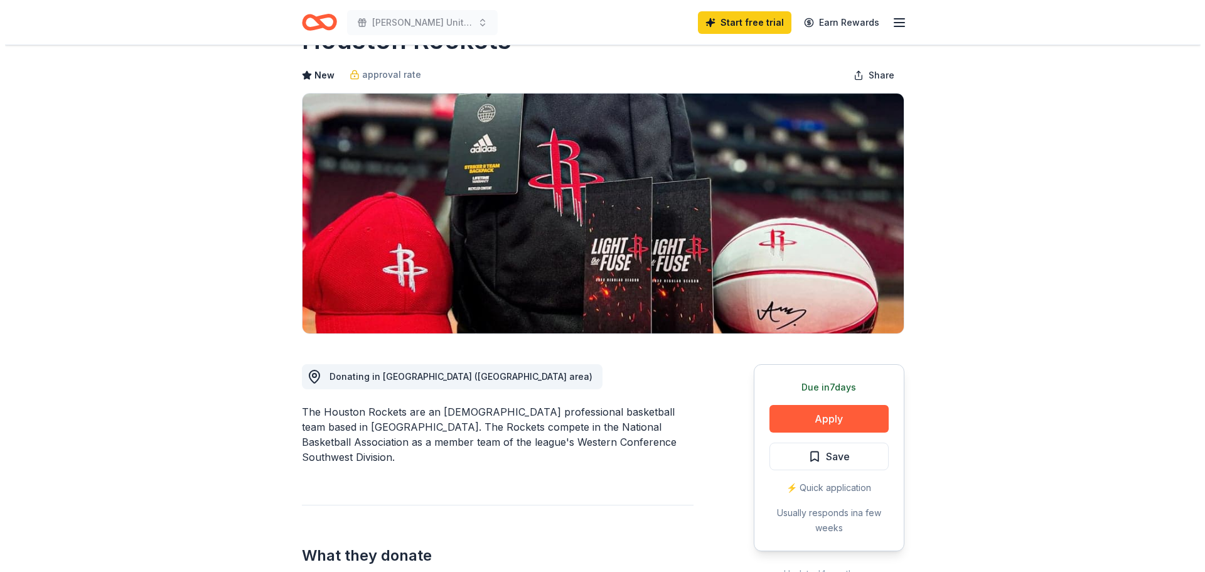
scroll to position [188, 0]
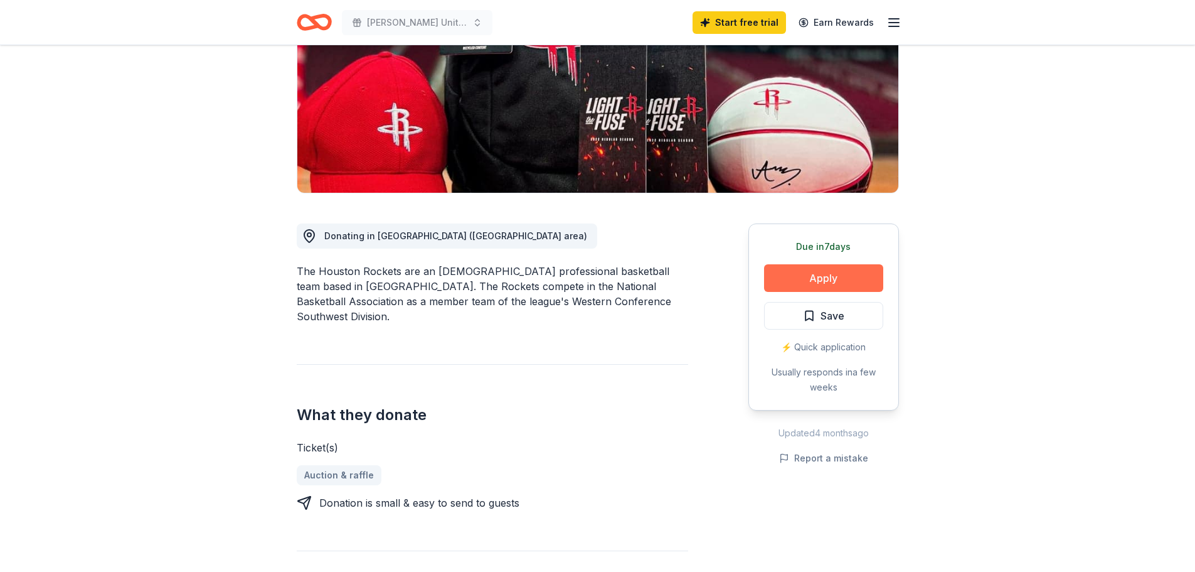
click at [831, 270] on button "Apply" at bounding box center [823, 278] width 119 height 28
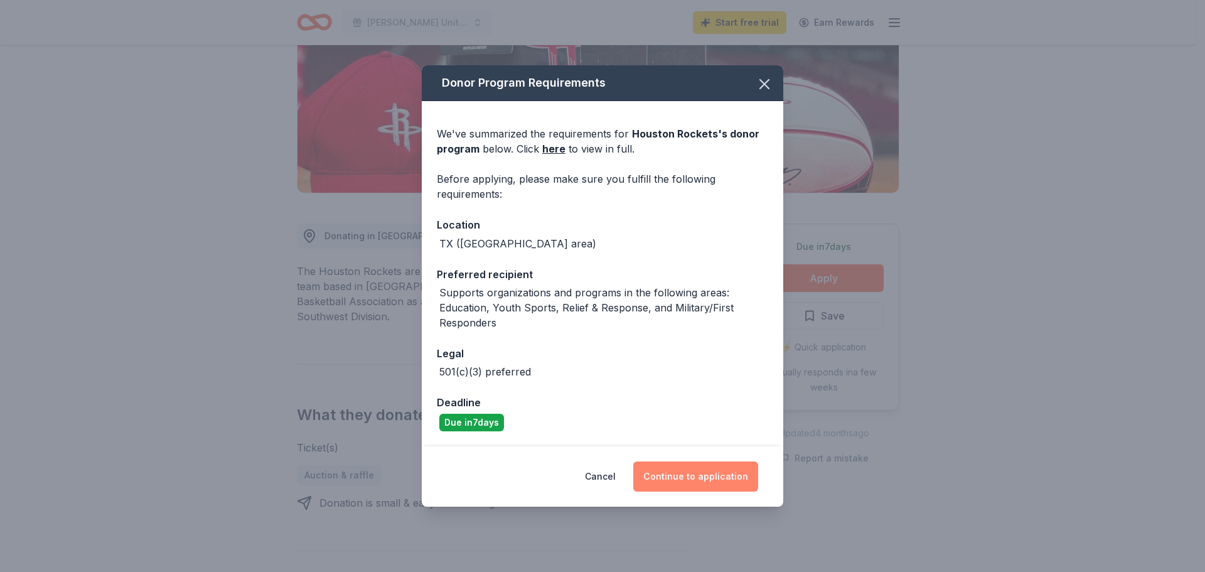
click at [708, 477] on button "Continue to application" at bounding box center [695, 476] width 125 height 30
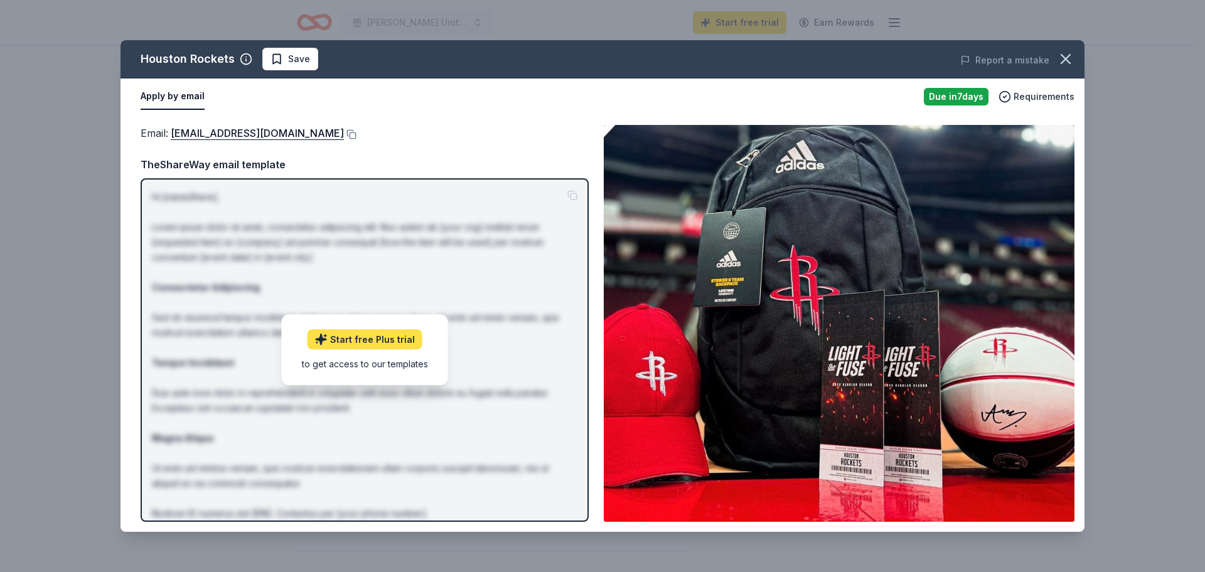
click at [383, 337] on link "Start free Plus trial" at bounding box center [364, 339] width 115 height 20
click at [362, 339] on link "Start free Plus trial" at bounding box center [364, 339] width 115 height 20
click at [169, 98] on button "Apply by email" at bounding box center [173, 96] width 64 height 26
click at [1041, 92] on span "Requirements" at bounding box center [1043, 96] width 61 height 15
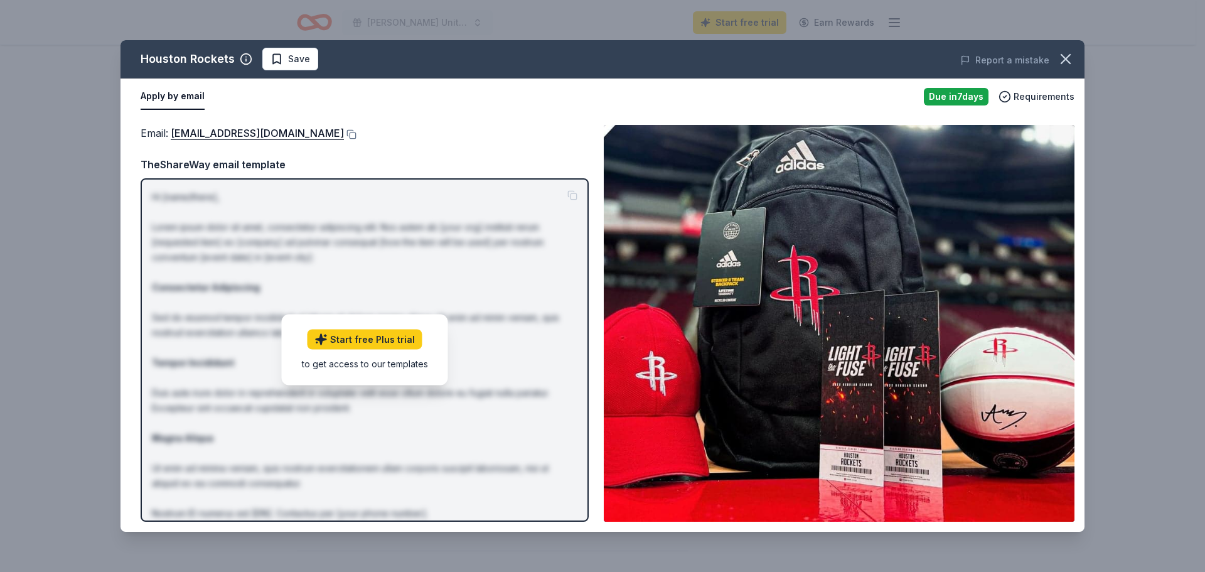
click at [718, 218] on img at bounding box center [839, 323] width 471 height 397
click at [235, 133] on link "catricer@rocketball.com" at bounding box center [257, 133] width 173 height 16
click at [176, 97] on button "Apply by email" at bounding box center [173, 96] width 64 height 26
